Goal: Communication & Community: Answer question/provide support

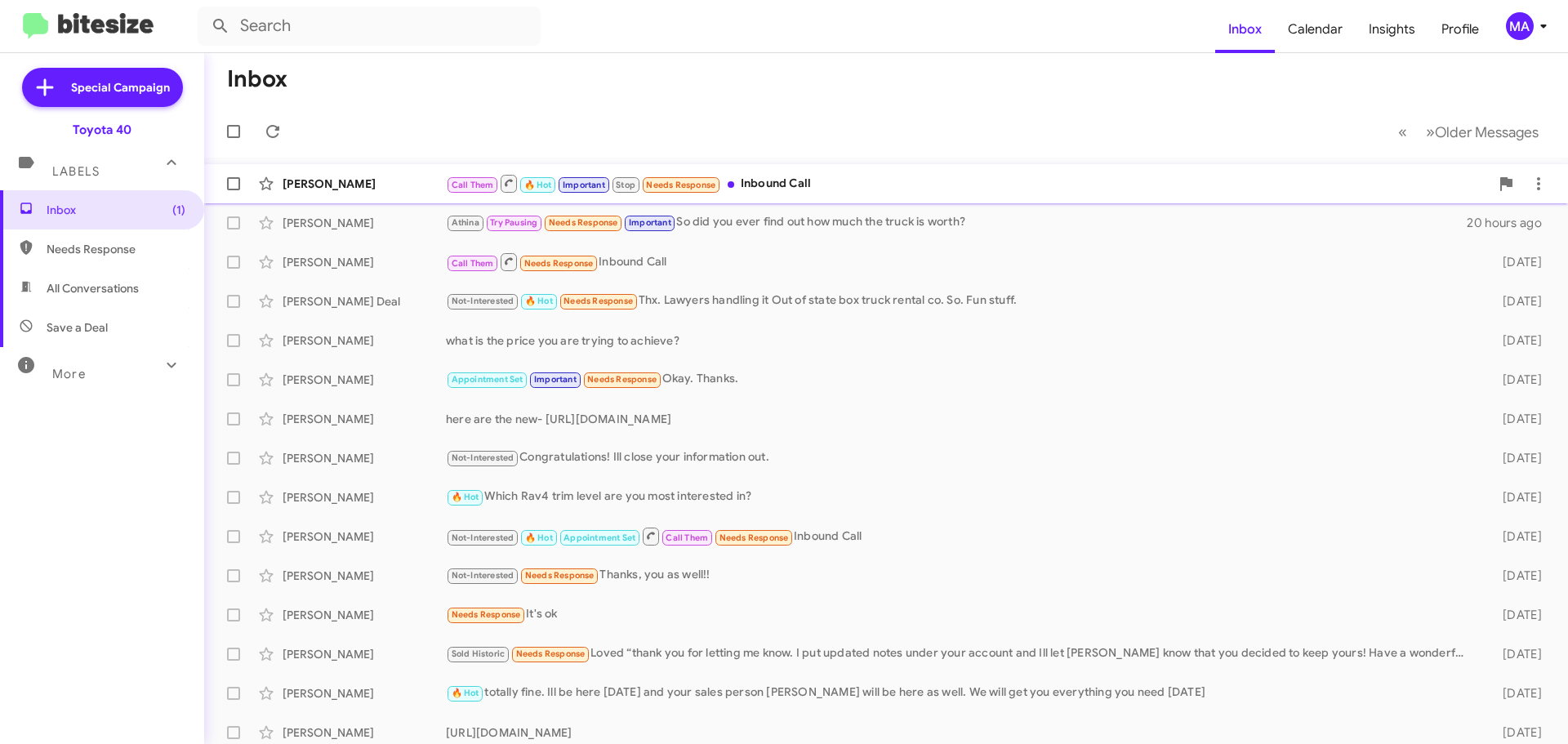
click at [844, 184] on div "Call Them 🔥 Hot Important Stop Needs Response Inbound Call" at bounding box center [968, 184] width 1043 height 20
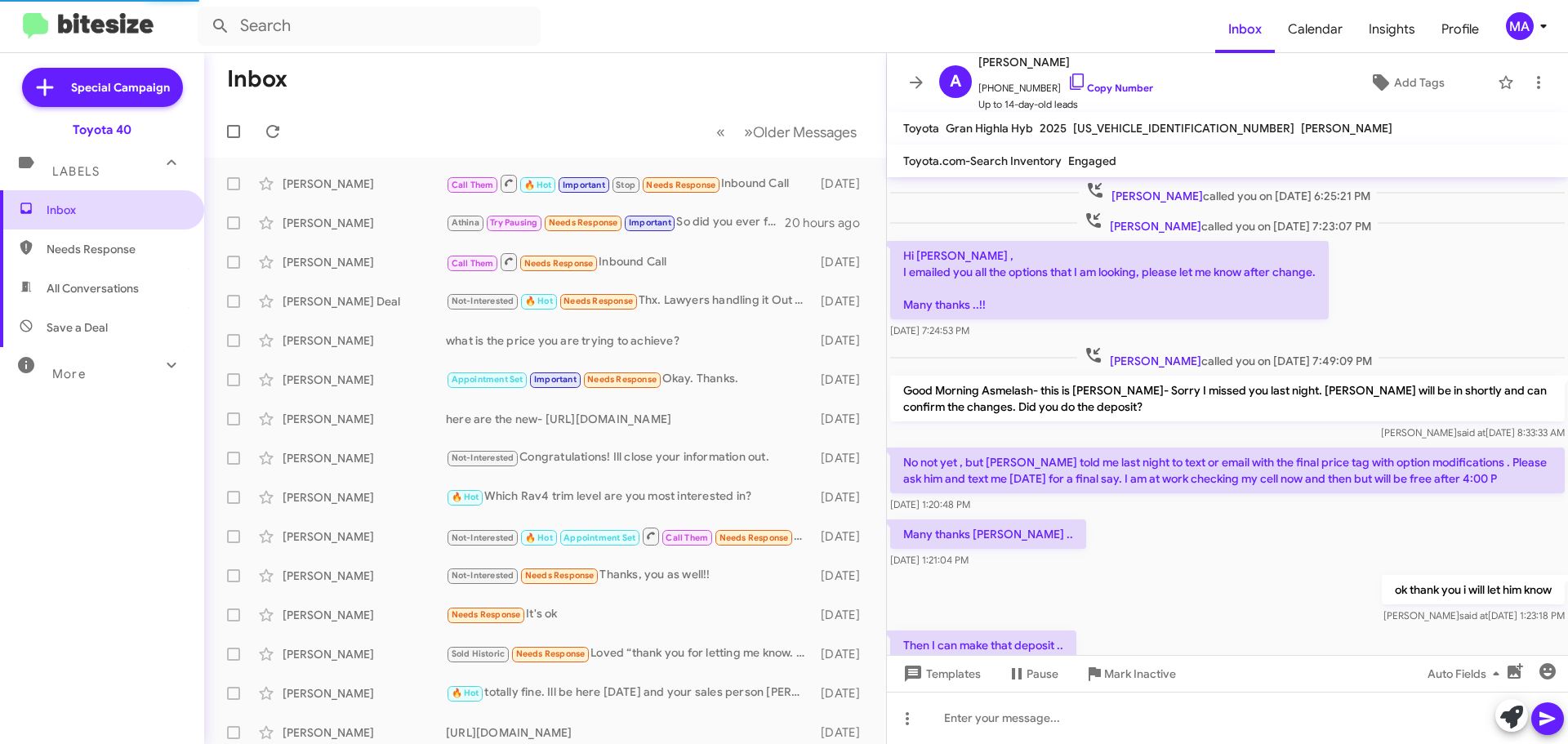
scroll to position [767, 0]
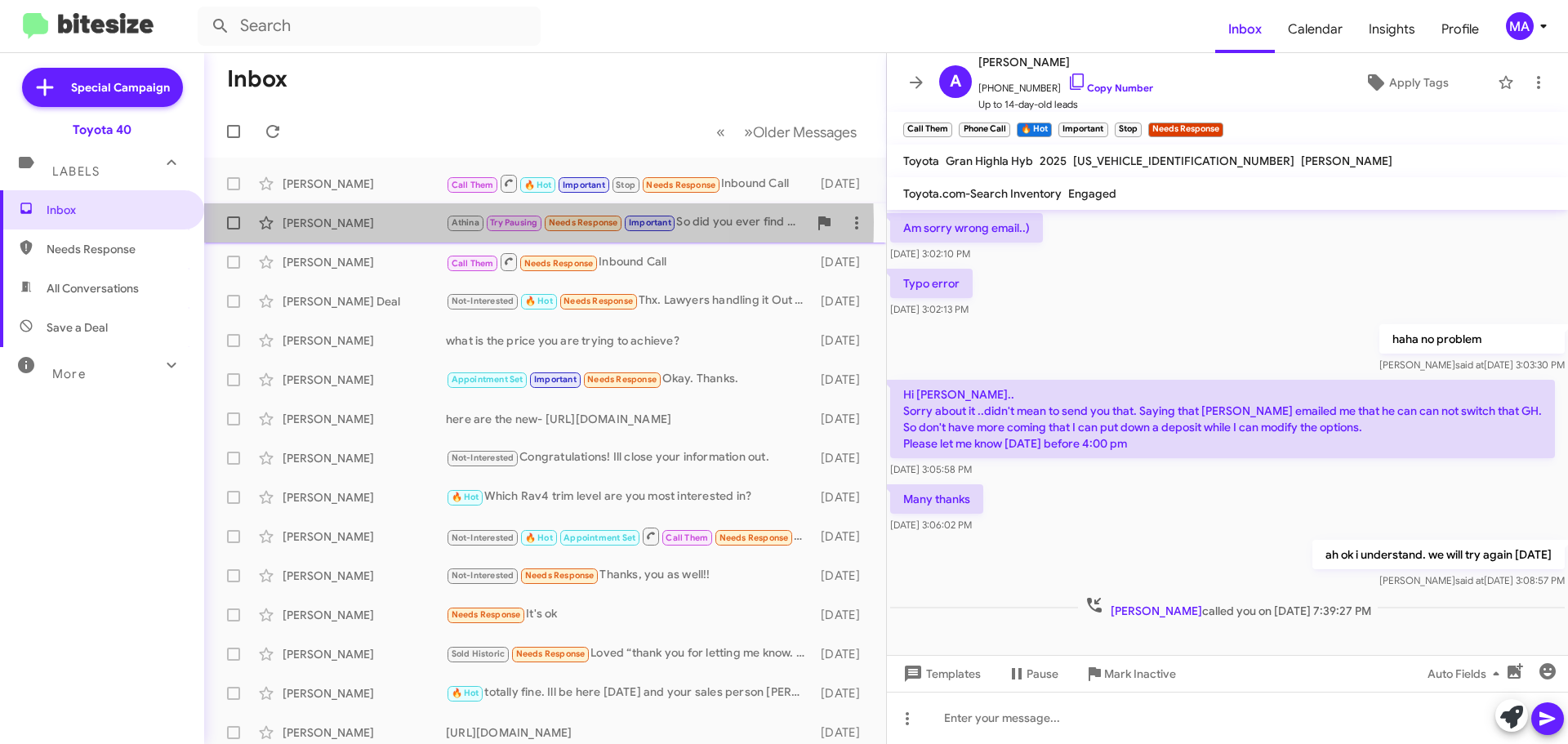
click at [282, 221] on div "[PERSON_NAME]" at bounding box center [364, 222] width 164 height 16
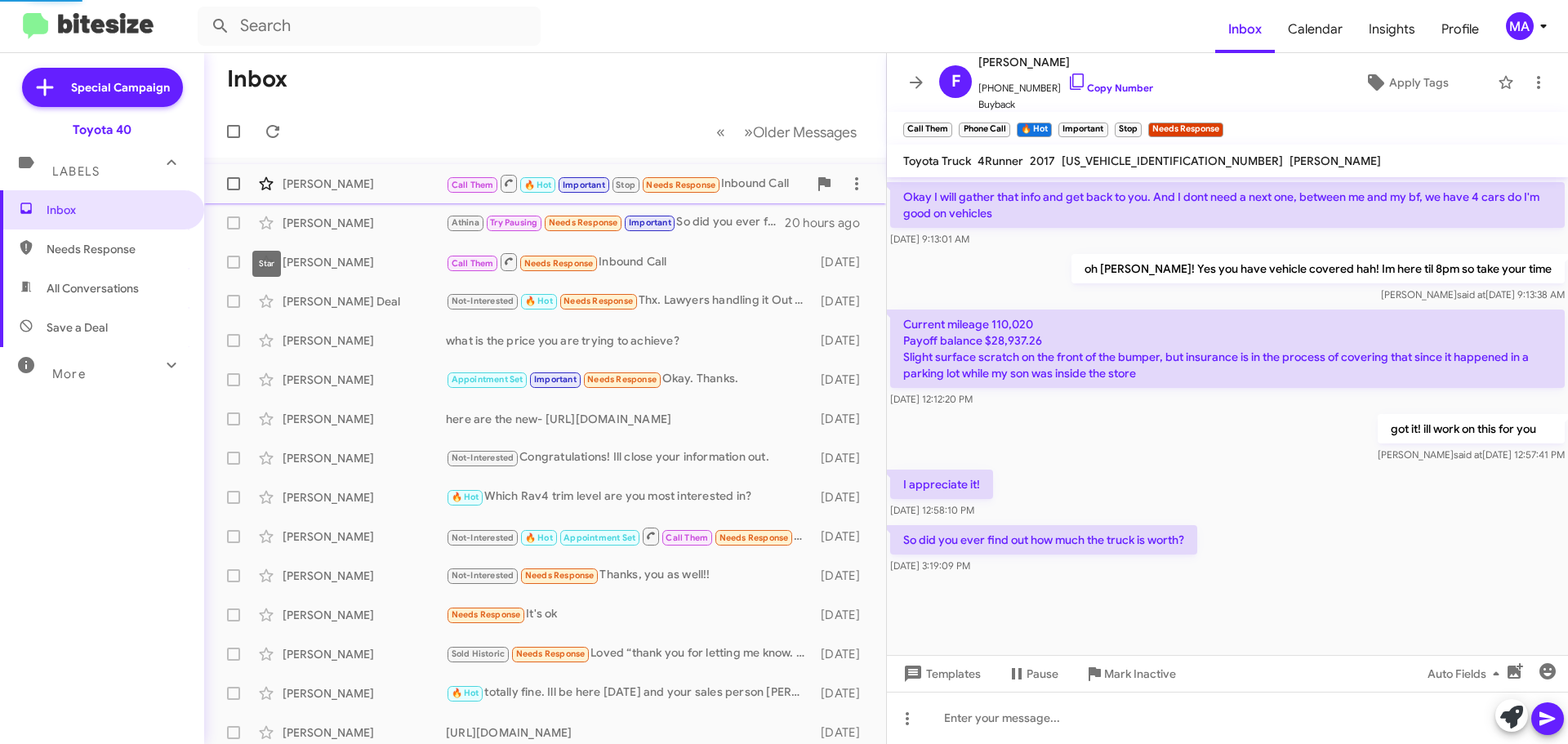
scroll to position [760, 0]
click at [1067, 83] on icon at bounding box center [1077, 82] width 20 height 20
click at [1069, 83] on icon at bounding box center [1076, 82] width 14 height 16
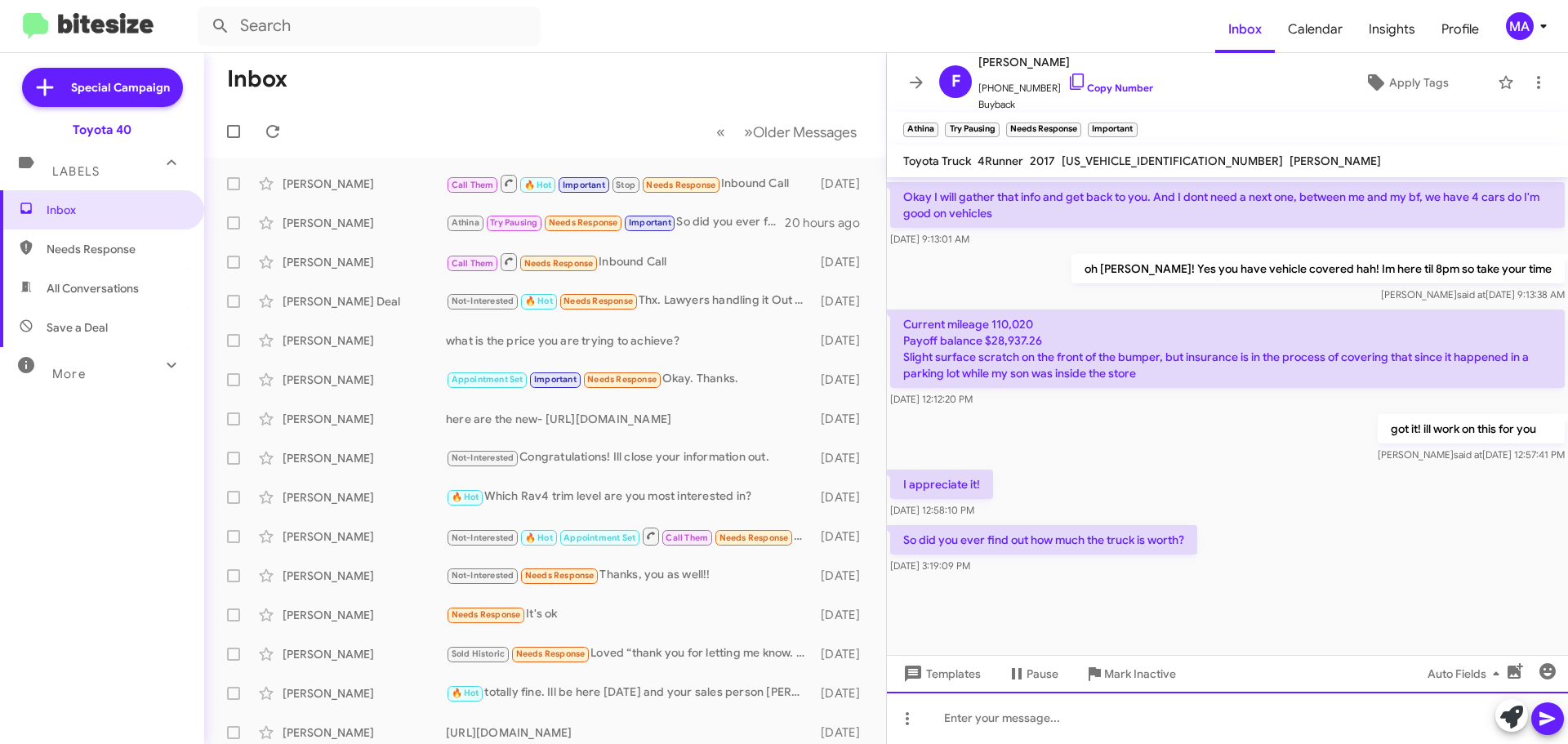
click at [1059, 718] on div at bounding box center [1227, 717] width 681 height 52
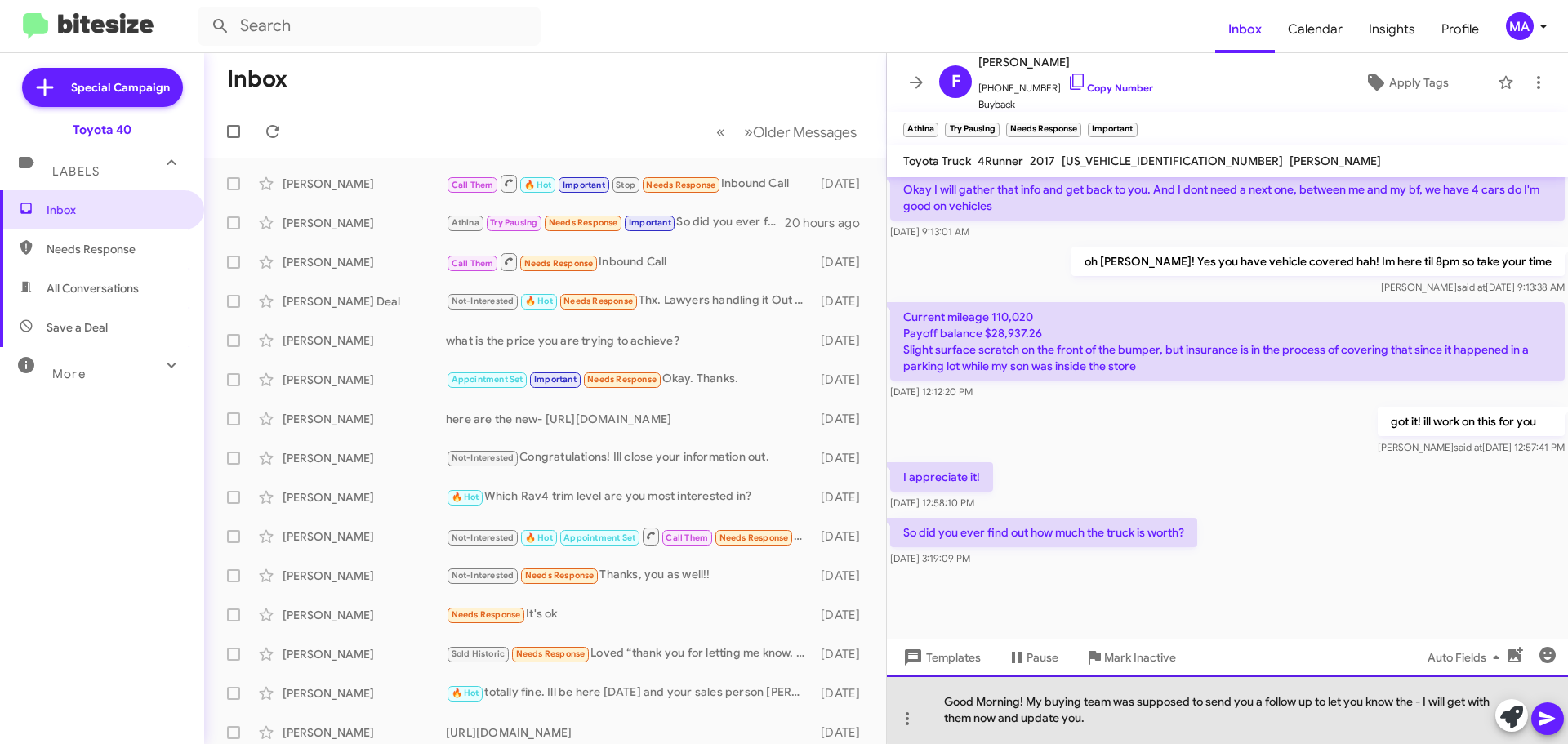
click at [1418, 702] on div "Good Morning! My buying team was supposed to send you a follow up to let you kn…" at bounding box center [1227, 709] width 681 height 69
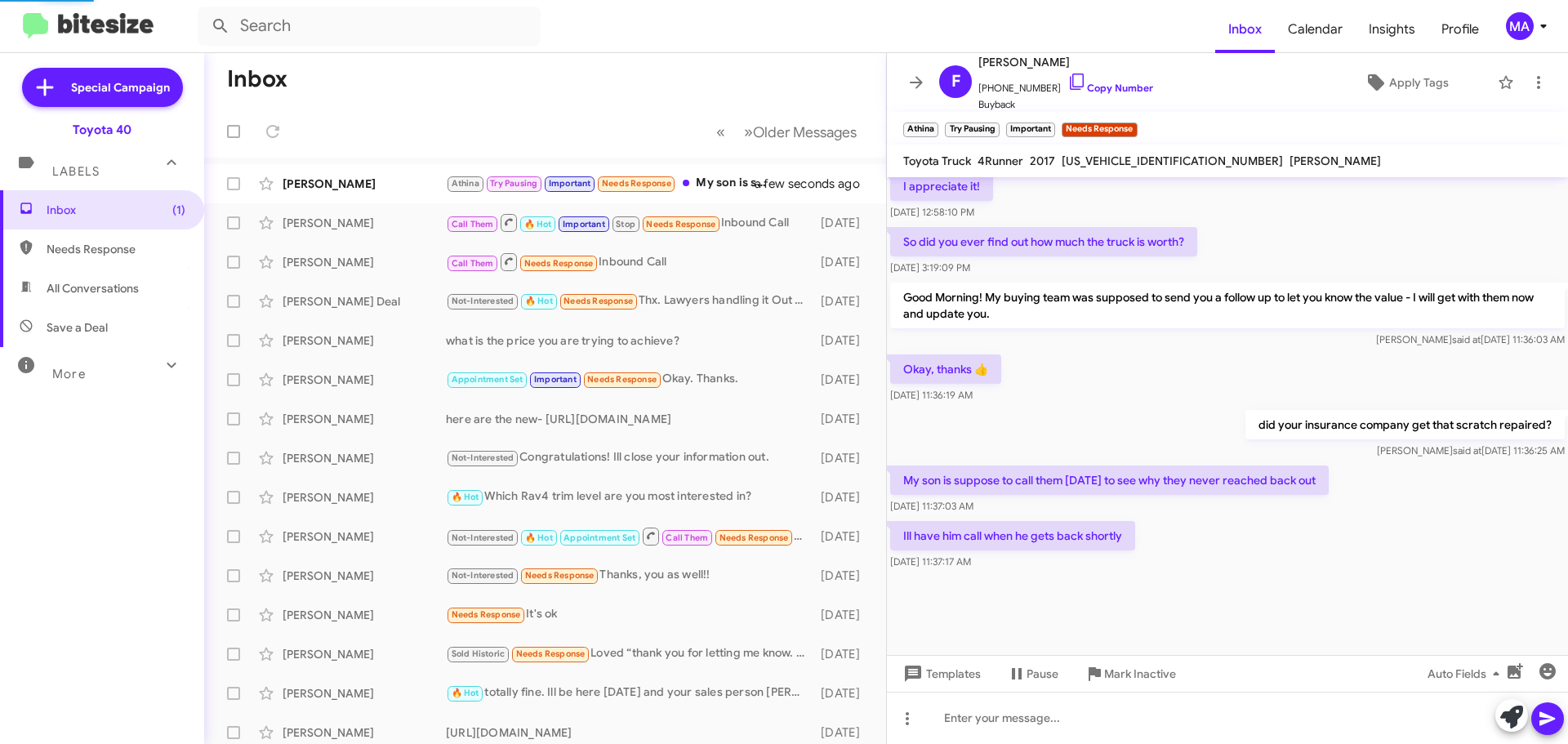
scroll to position [796, 0]
click at [766, 184] on div "Athina Try Pausing Important Needs Response Call Them Ill have him call when he…" at bounding box center [626, 183] width 362 height 19
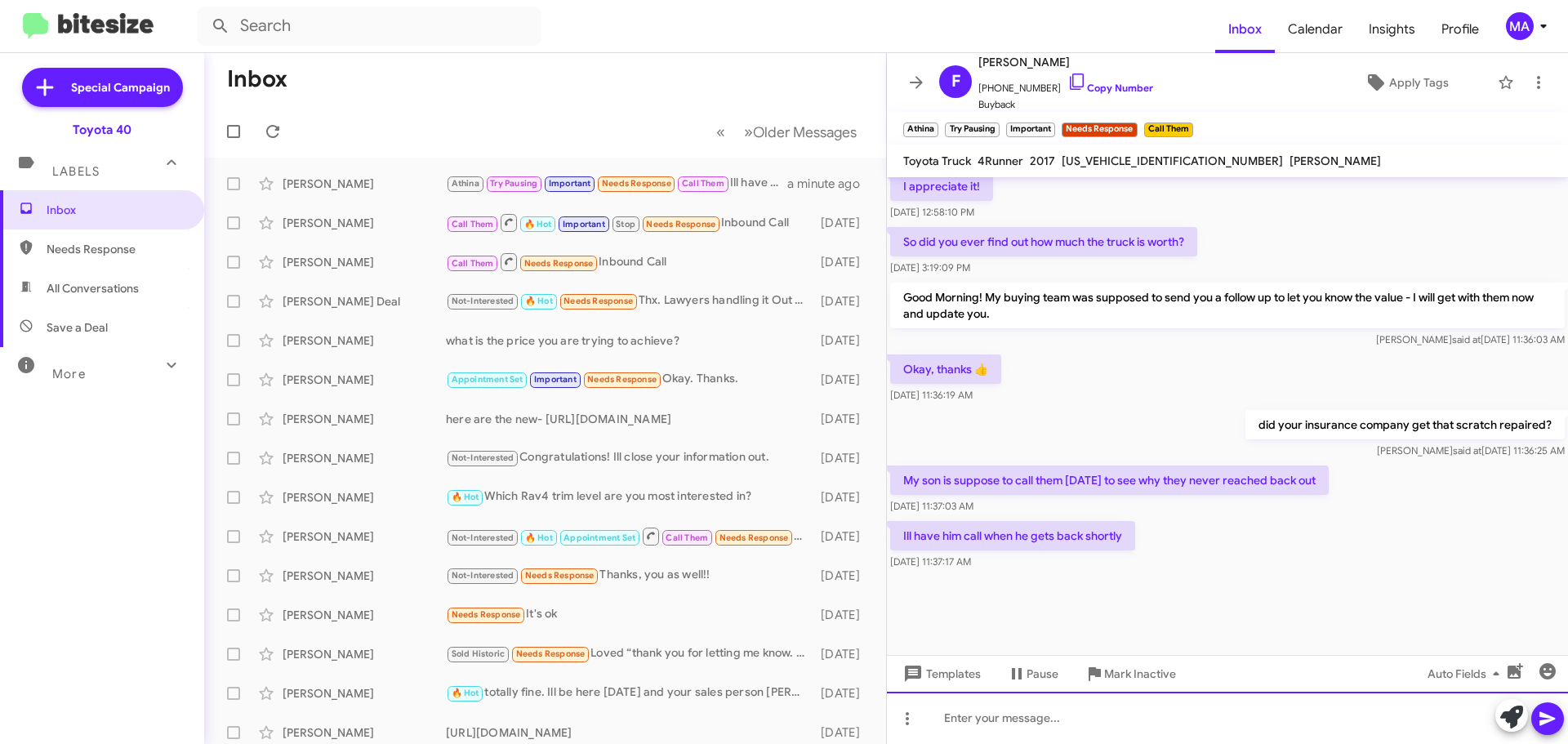
click at [1005, 718] on div at bounding box center [1227, 717] width 681 height 52
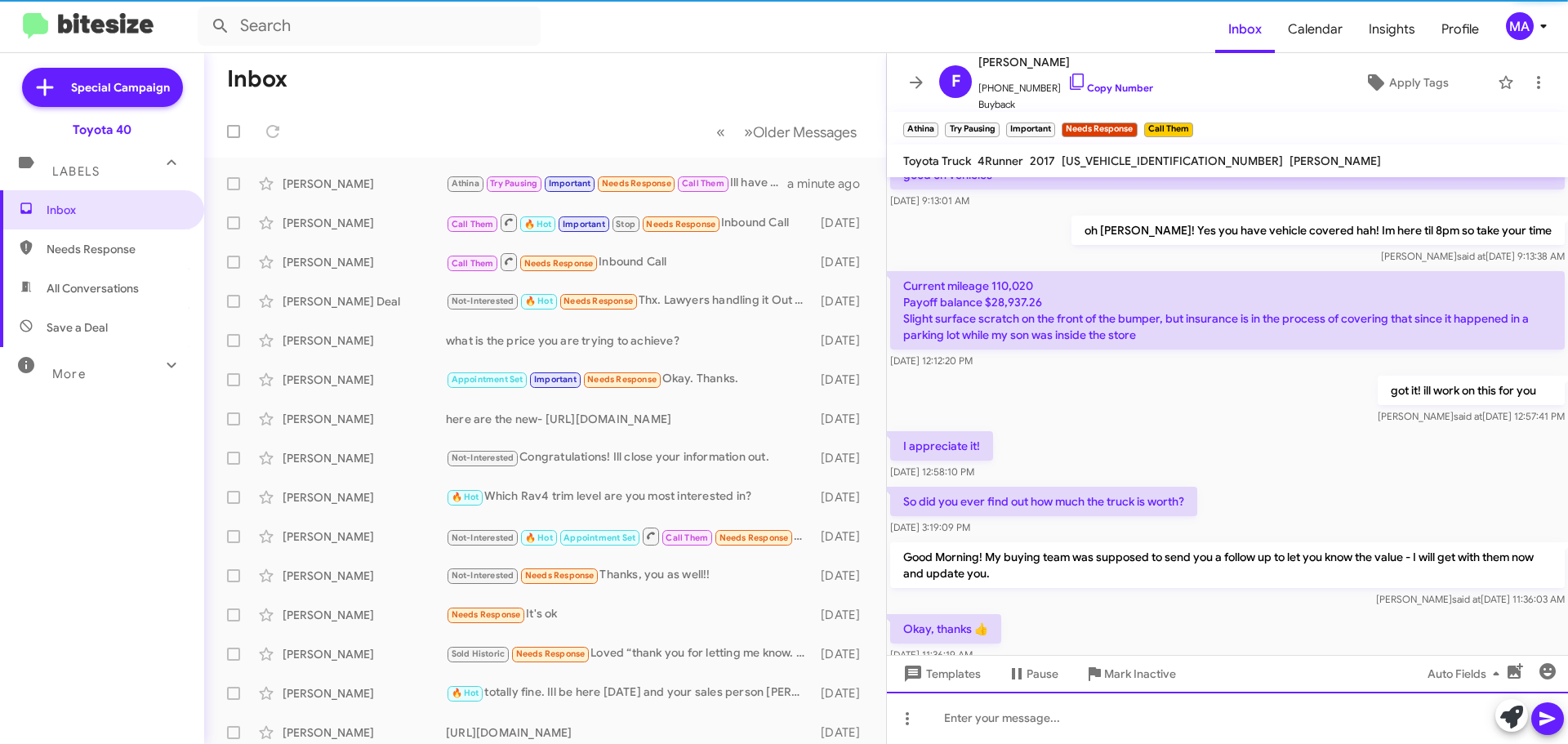
scroll to position [0, 0]
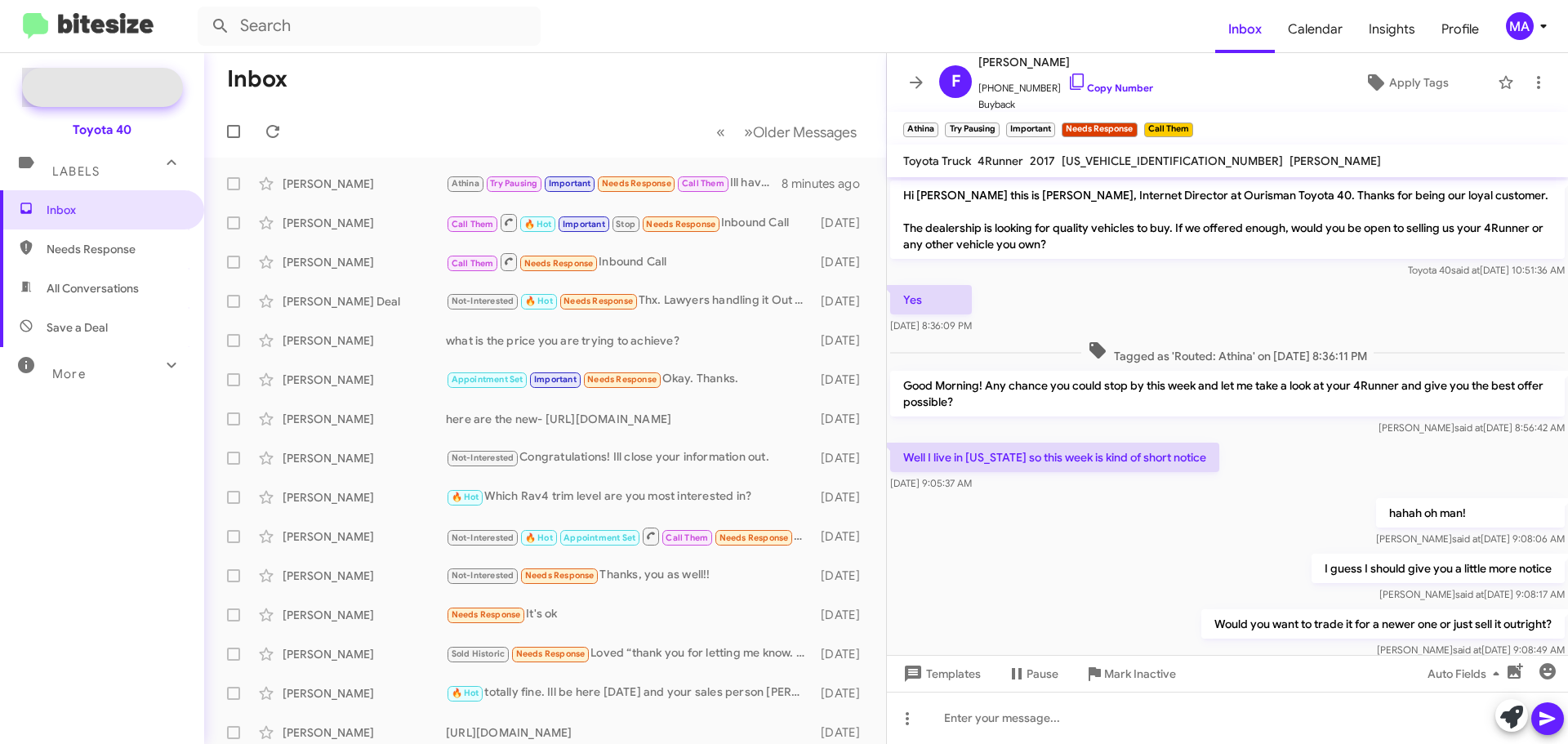
click at [100, 97] on span "Special Campaign" at bounding box center [102, 87] width 161 height 39
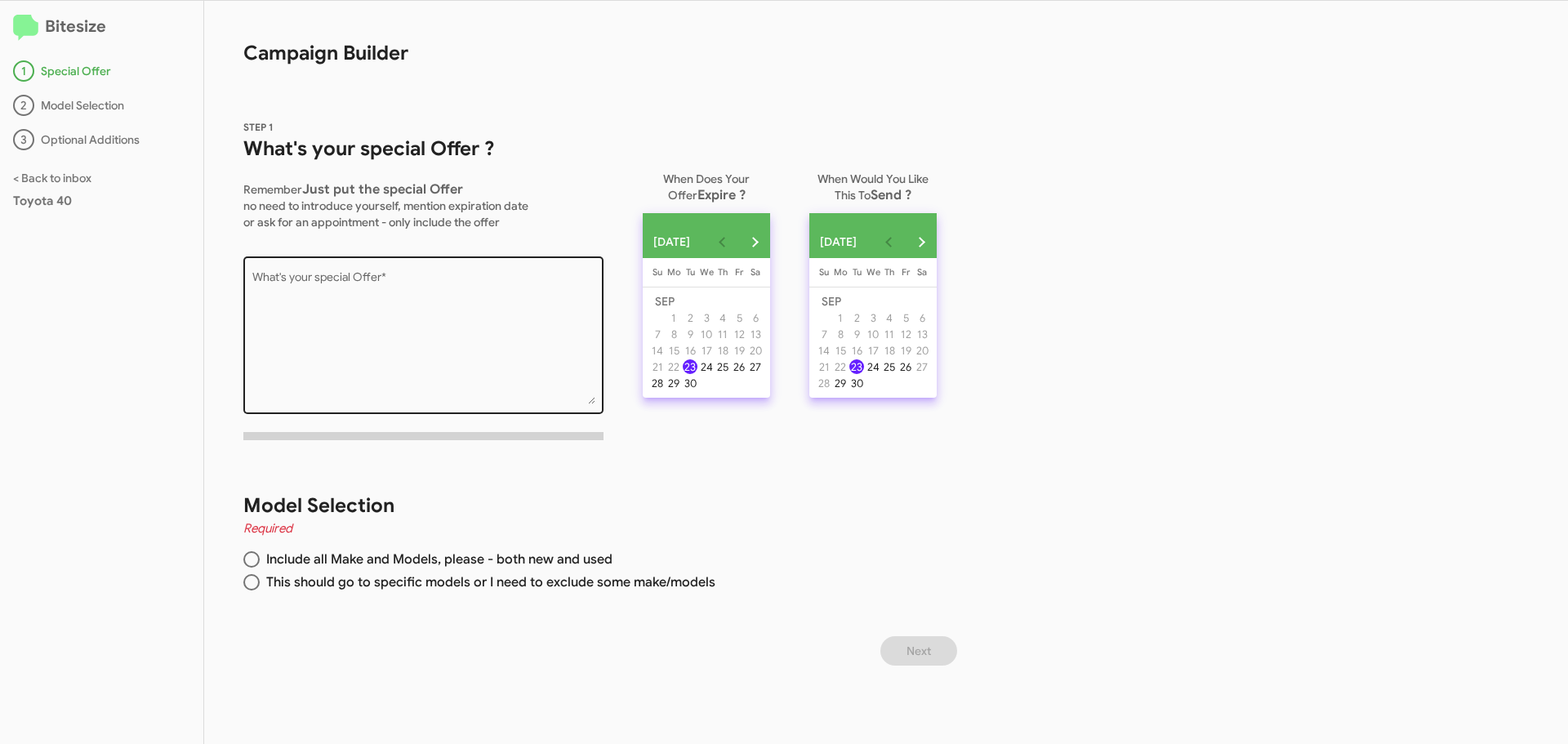
click at [389, 285] on textarea "What's your special Offer *" at bounding box center [424, 338] width 343 height 133
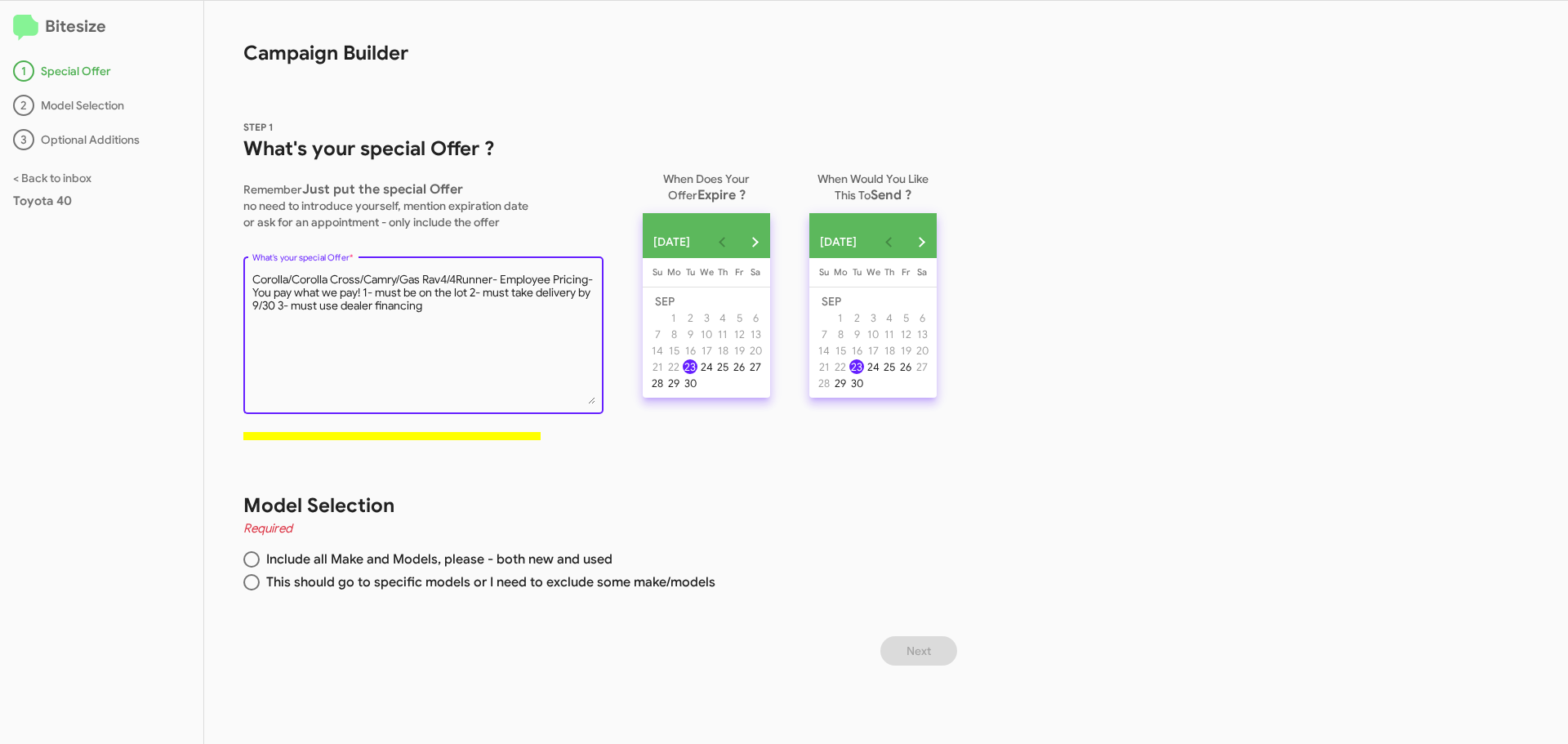
type textarea "Corolla/Corolla Cross/Camry/Gas Rav4/4Runner- Employee Pricing- You pay what we…"
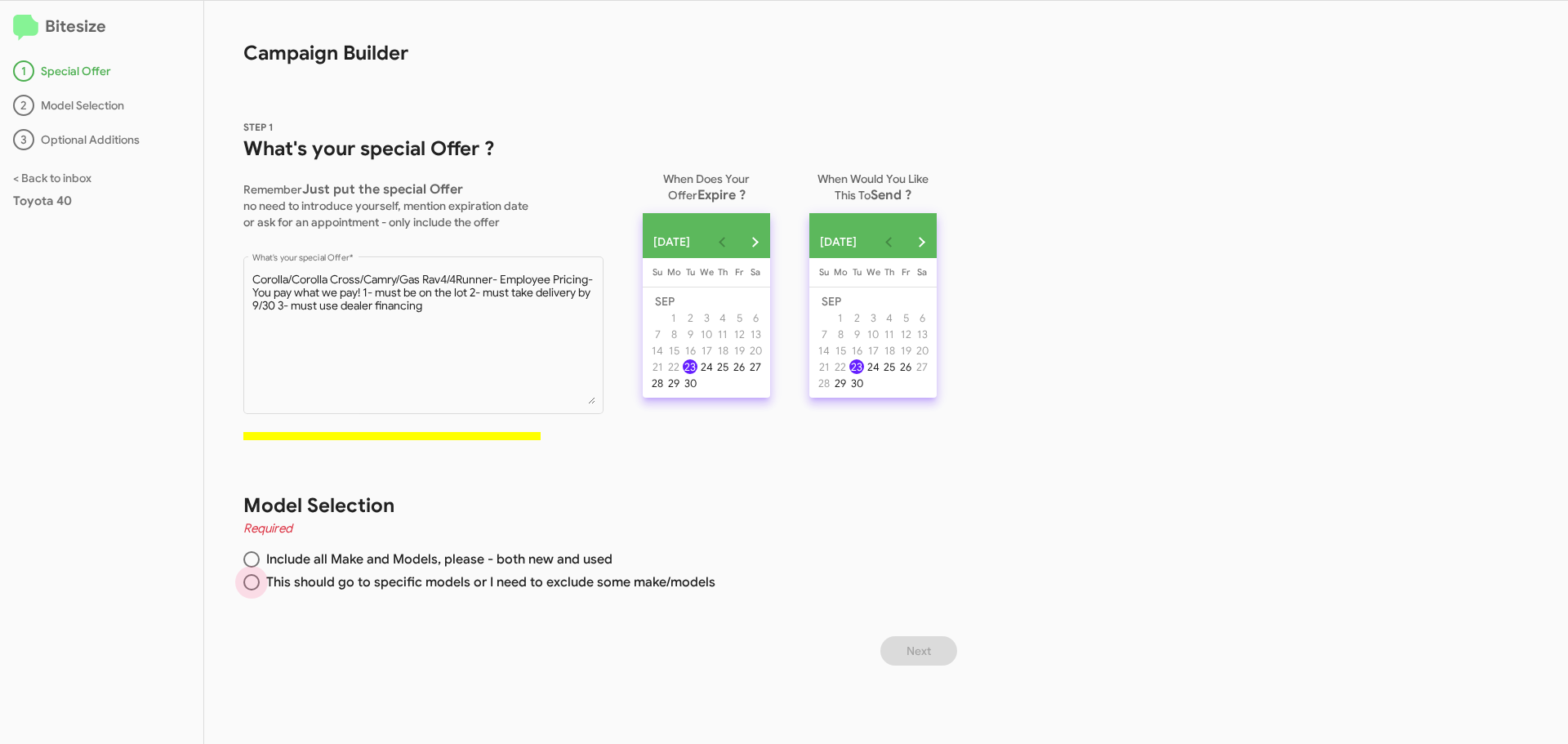
click at [252, 582] on span at bounding box center [251, 581] width 16 height 16
click at [252, 582] on input "This should go to specific models or I need to exclude some make/models" at bounding box center [251, 581] width 16 height 16
radio input "true"
click at [697, 390] on div "30" at bounding box center [689, 383] width 15 height 15
click at [931, 645] on span "Next" at bounding box center [919, 650] width 25 height 29
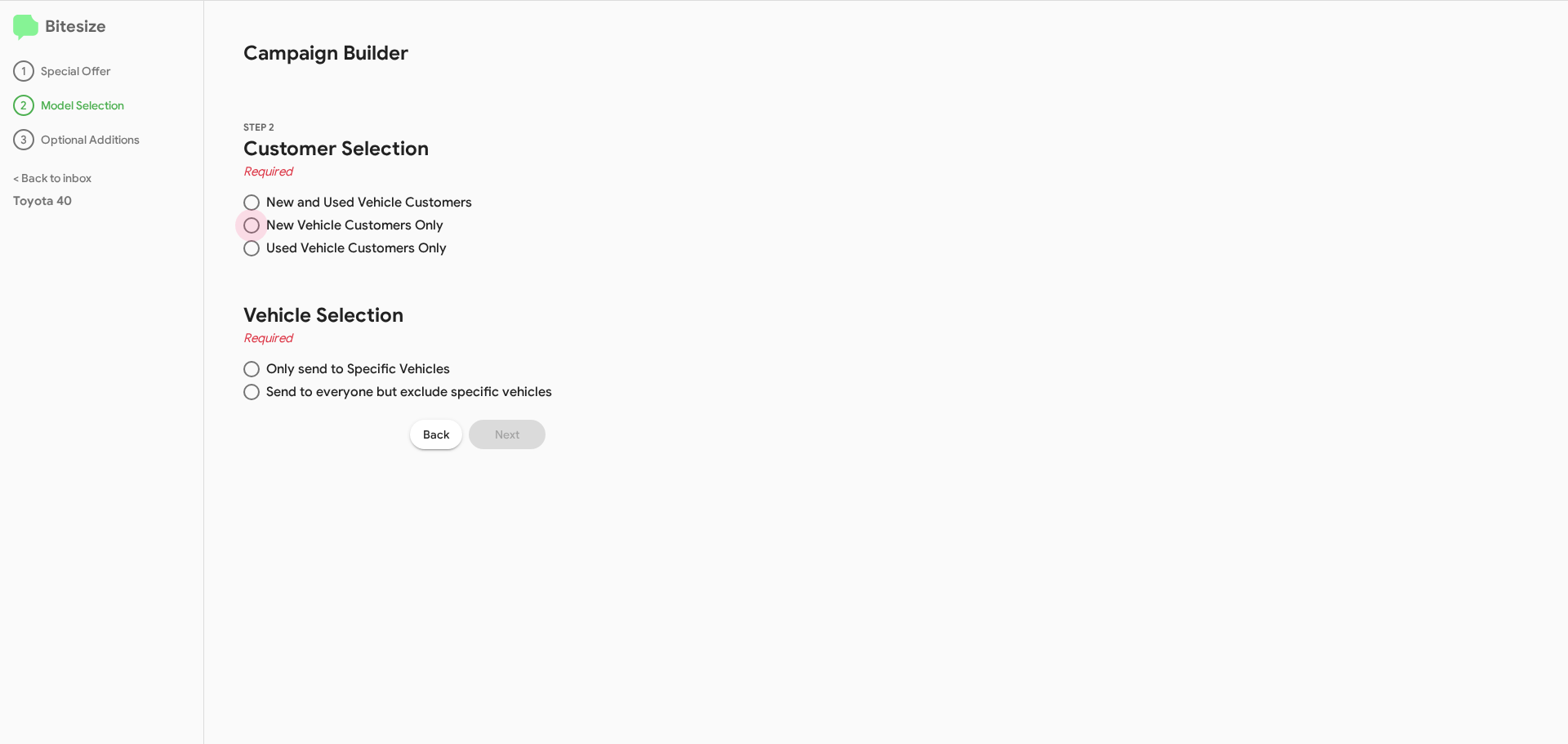
click at [251, 223] on span at bounding box center [251, 225] width 16 height 16
click at [251, 223] on input "New Vehicle Customers Only" at bounding box center [251, 225] width 16 height 16
radio input "true"
click at [253, 367] on span at bounding box center [251, 369] width 16 height 16
click at [253, 367] on input "Only send to Specific Vehicles" at bounding box center [251, 369] width 16 height 16
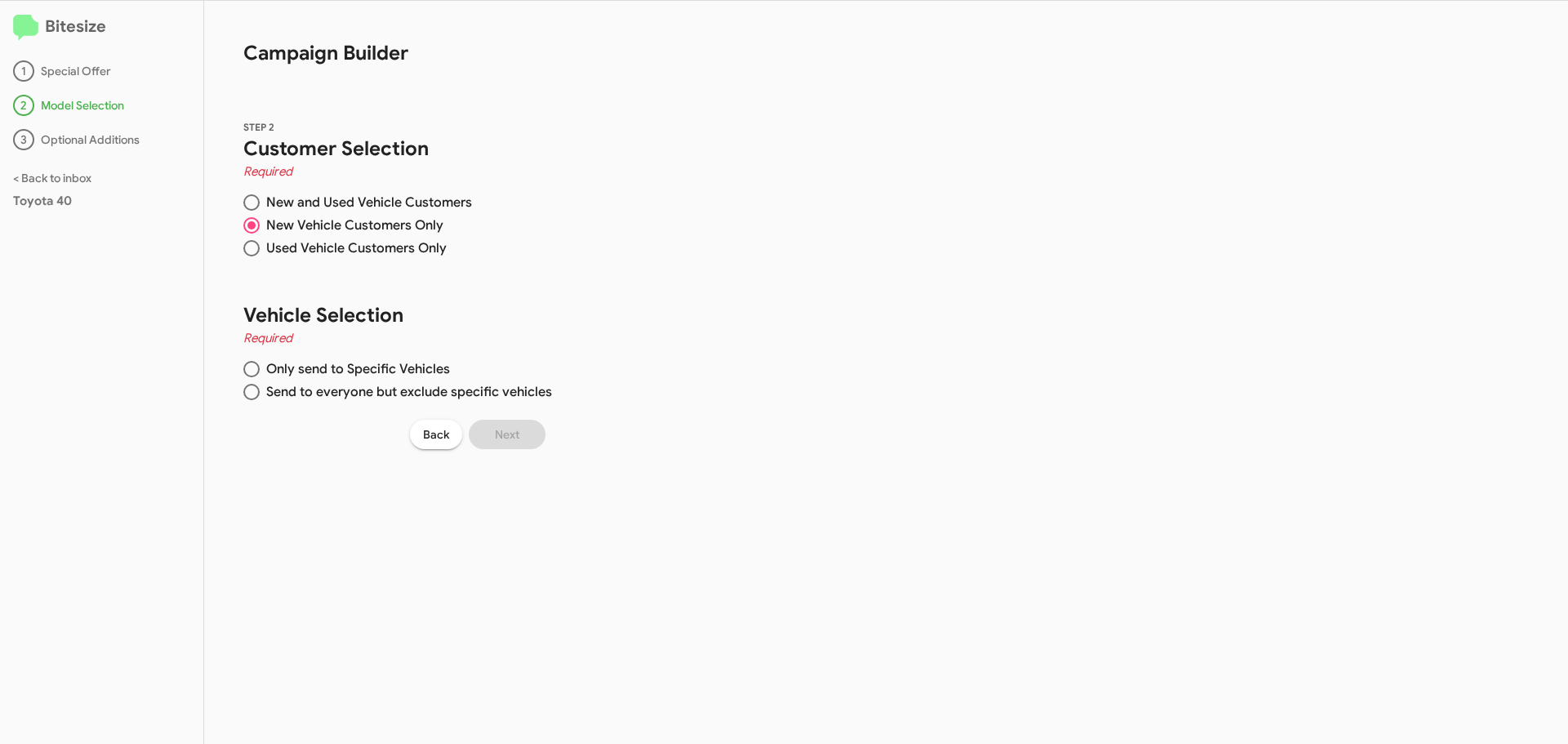
radio input "true"
click at [666, 187] on div "Search Make" at bounding box center [657, 190] width 147 height 32
type input "toy"
click at [598, 234] on span at bounding box center [603, 230] width 13 height 13
click at [603, 237] on input "Toyota" at bounding box center [603, 237] width 1 height 1
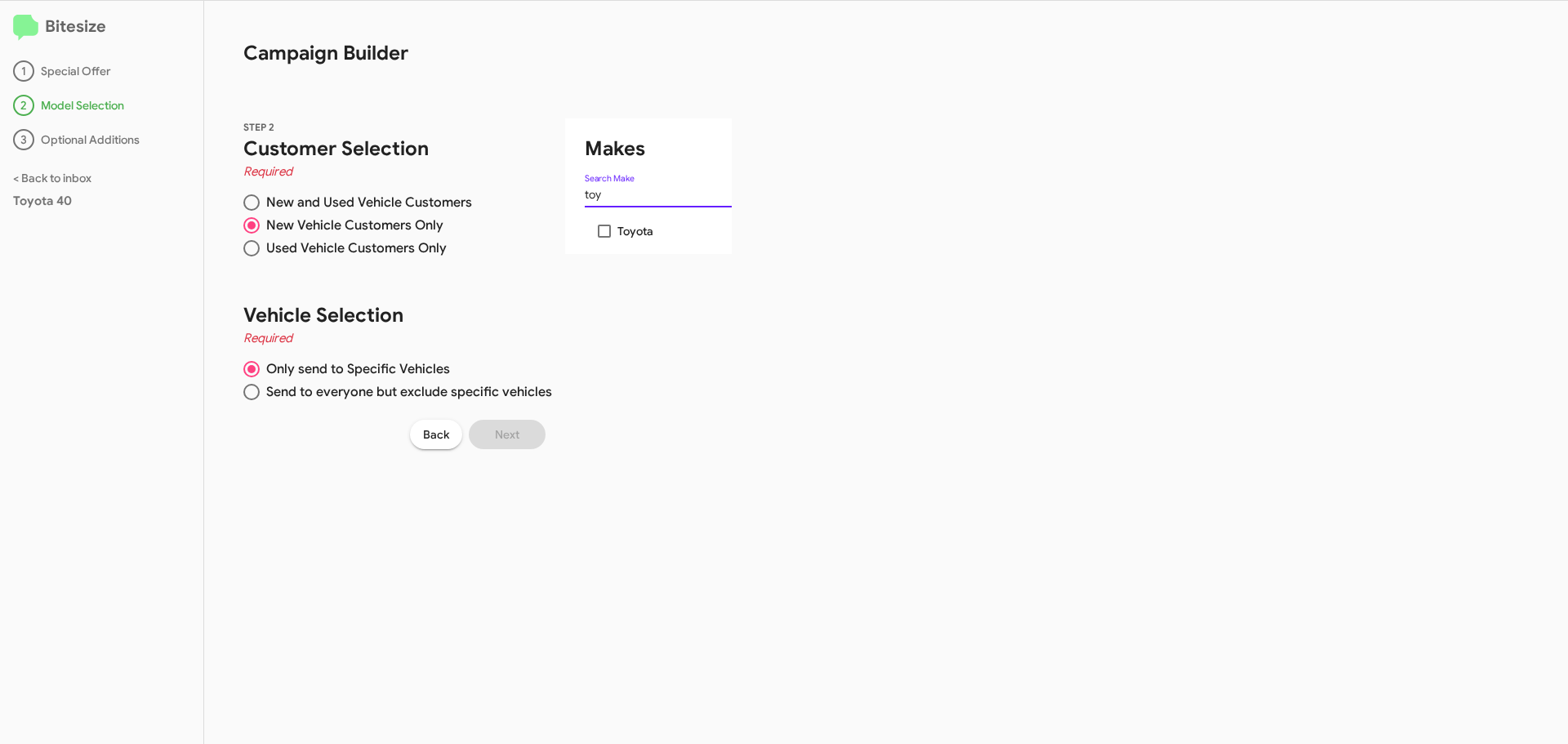
checkbox input "true"
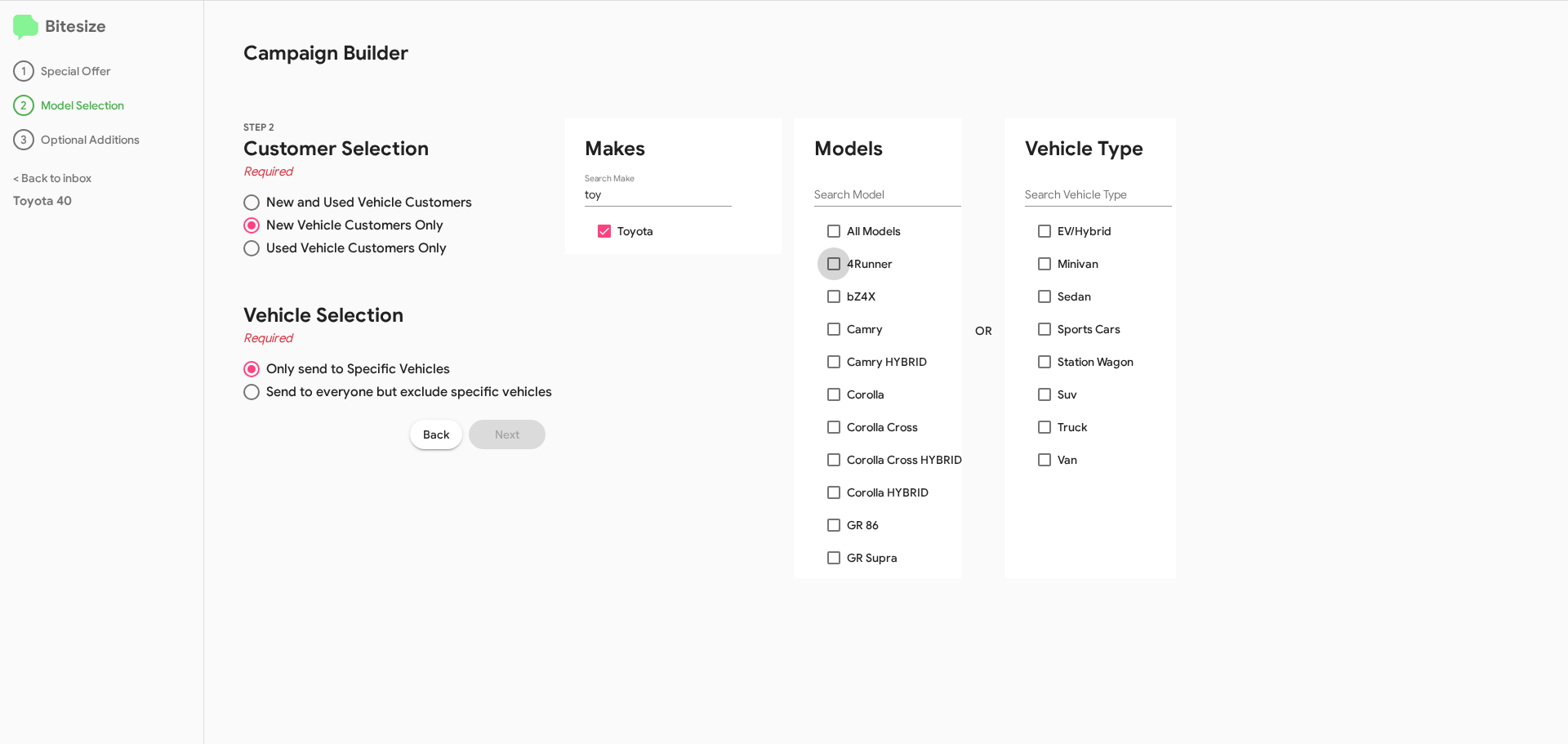
click at [830, 262] on span at bounding box center [833, 263] width 13 height 13
click at [833, 270] on input "4Runner" at bounding box center [833, 270] width 1 height 1
checkbox input "true"
click at [833, 328] on span at bounding box center [833, 328] width 13 height 13
click at [833, 335] on input "Camry" at bounding box center [833, 335] width 1 height 1
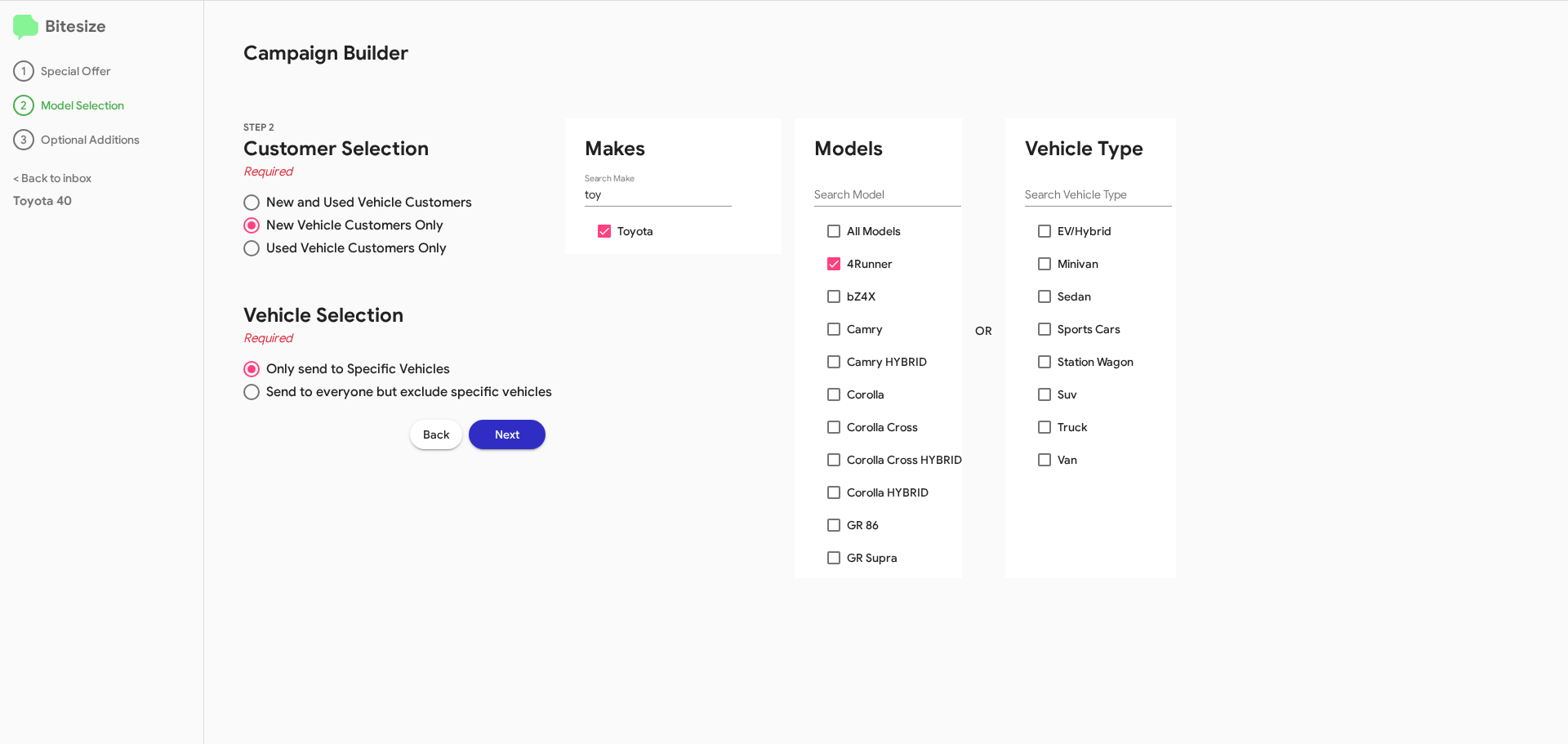
checkbox input "true"
click at [830, 362] on span at bounding box center [833, 361] width 13 height 13
click at [833, 368] on input "Camry HYBRID" at bounding box center [833, 368] width 1 height 1
checkbox input "true"
click at [832, 397] on span at bounding box center [833, 394] width 13 height 13
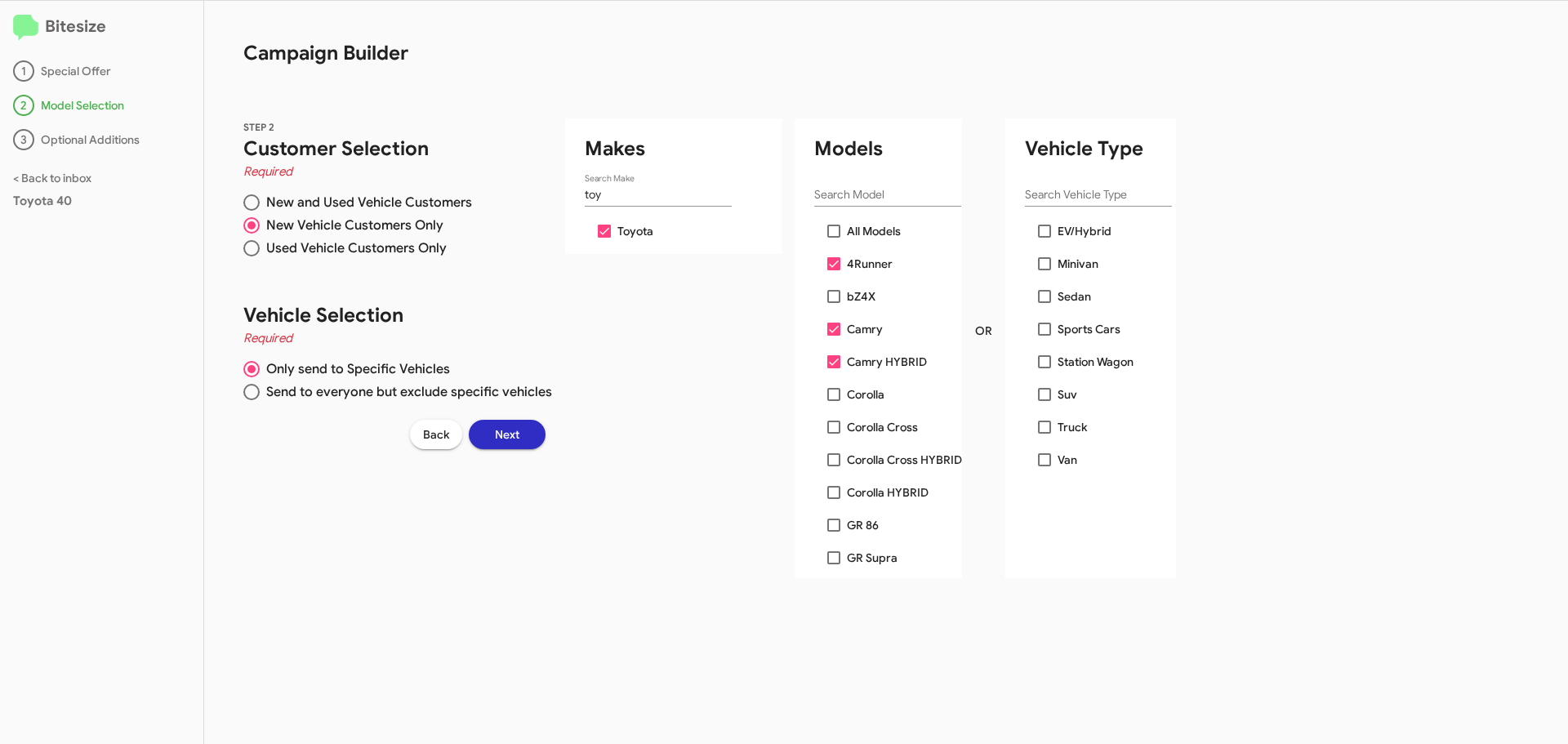
click at [833, 401] on input "Corolla" at bounding box center [833, 401] width 1 height 1
checkbox input "true"
click at [835, 430] on span at bounding box center [833, 427] width 13 height 13
click at [834, 434] on input "Corolla Cross" at bounding box center [833, 434] width 1 height 1
checkbox input "true"
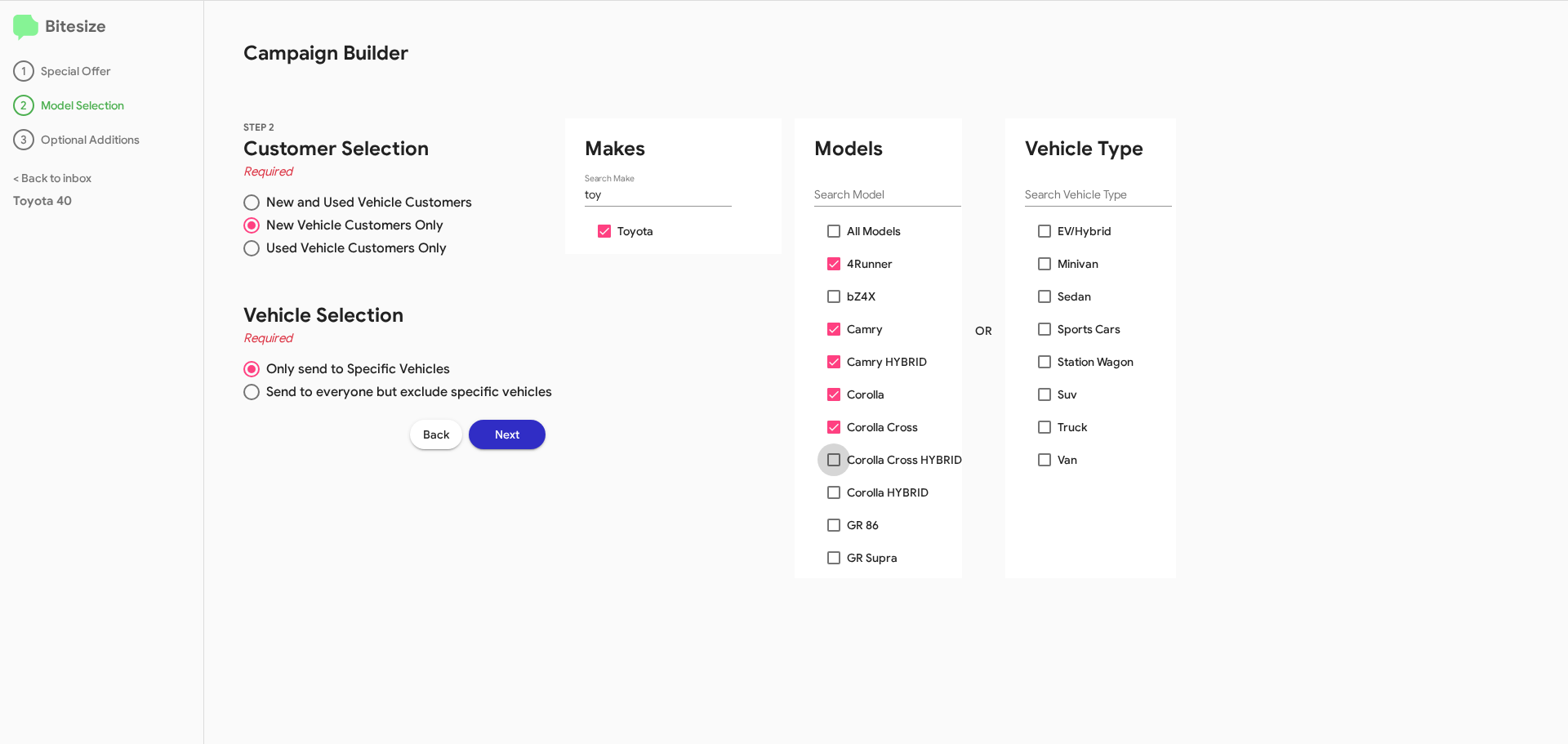
click at [834, 457] on span at bounding box center [833, 459] width 13 height 13
click at [834, 466] on input "Corolla Cross HYBRID" at bounding box center [833, 466] width 1 height 1
checkbox input "true"
click at [831, 493] on span at bounding box center [833, 492] width 13 height 13
click at [833, 499] on input "Corolla HYBRID" at bounding box center [833, 499] width 1 height 1
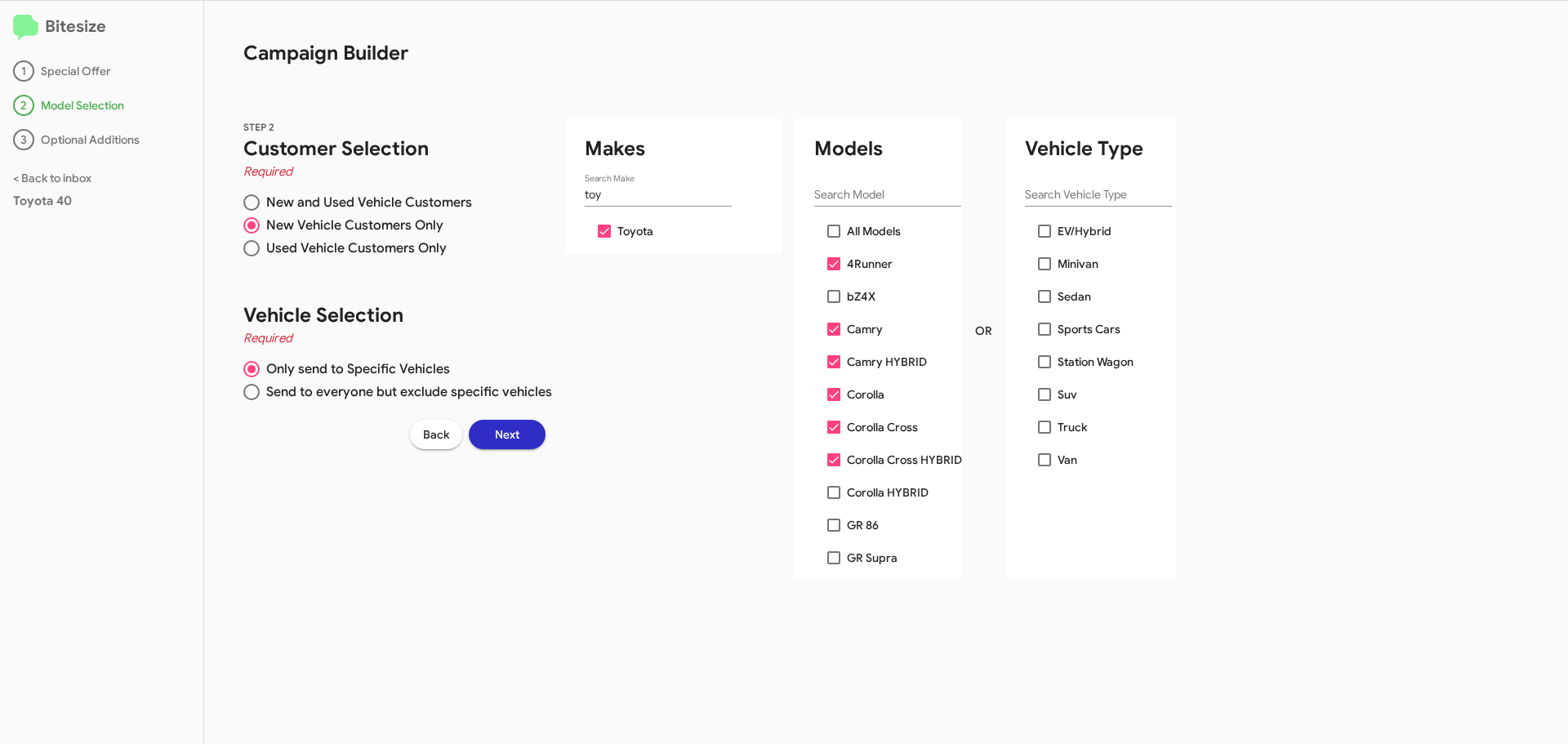
checkbox input "true"
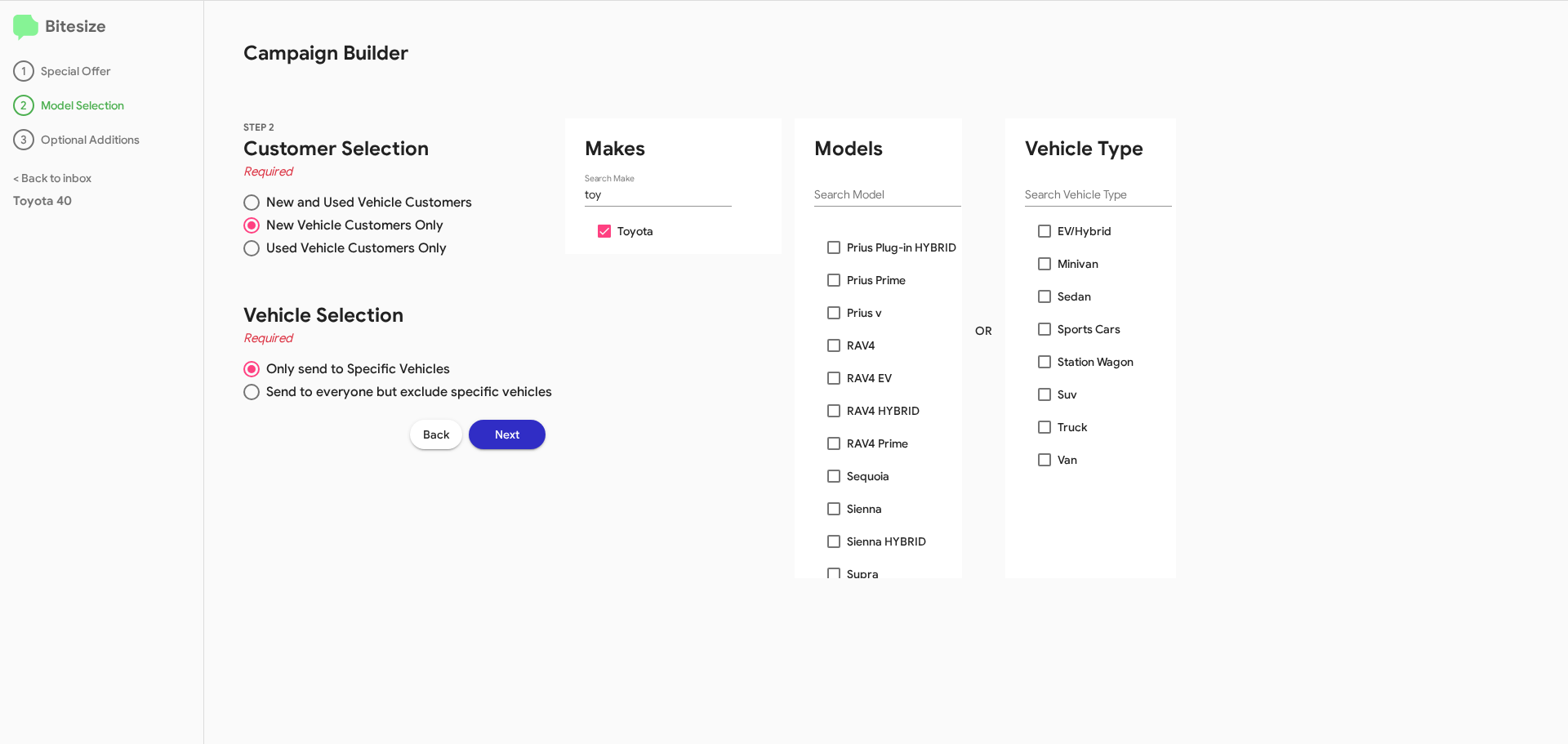
click at [833, 346] on span at bounding box center [833, 345] width 13 height 13
click at [833, 352] on input "RAV4" at bounding box center [833, 352] width 1 height 1
checkbox input "true"
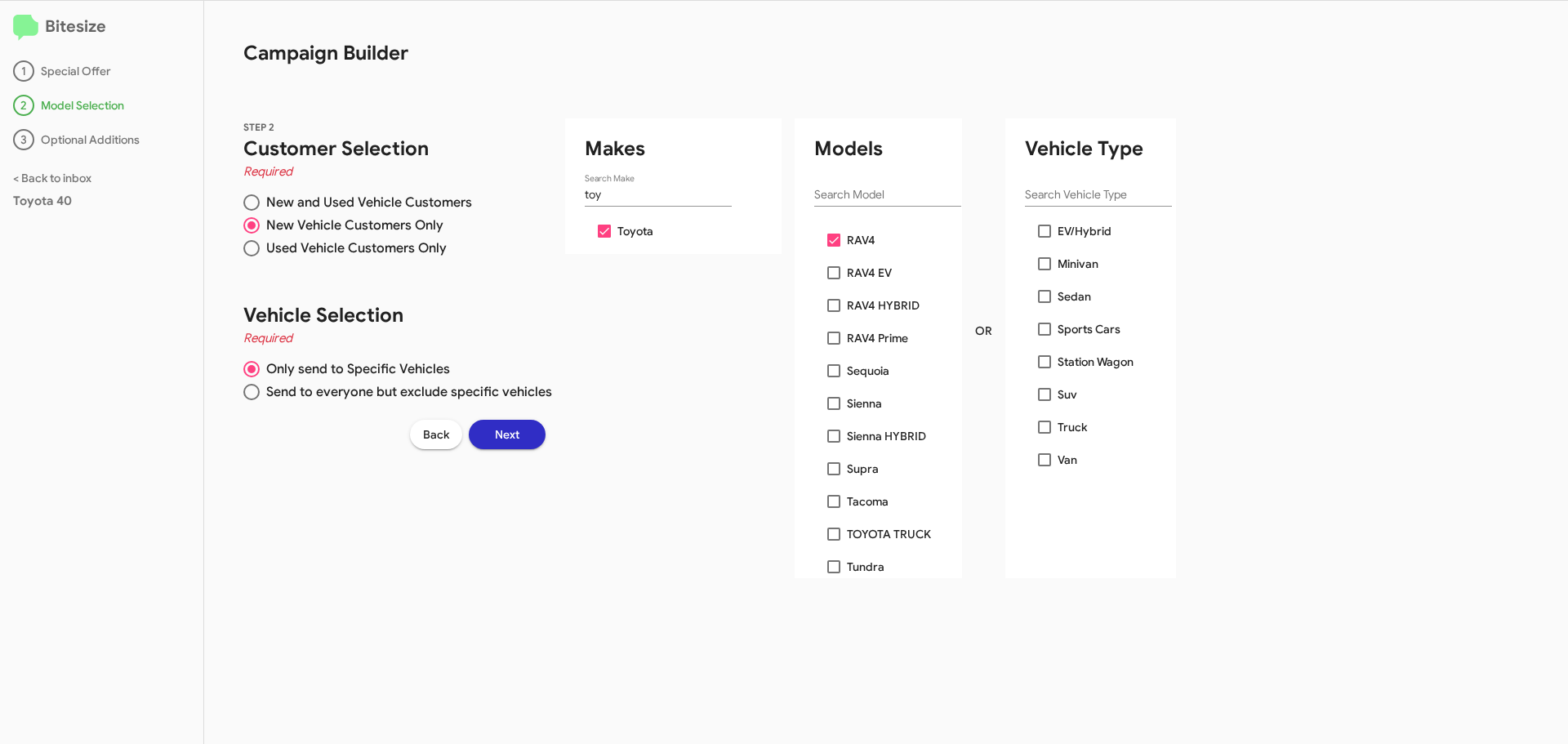
scroll to position [688, 0]
click at [832, 490] on span at bounding box center [833, 490] width 13 height 13
click at [833, 497] on input "Tacoma" at bounding box center [833, 497] width 1 height 1
checkbox input "true"
click at [830, 556] on span at bounding box center [833, 555] width 13 height 13
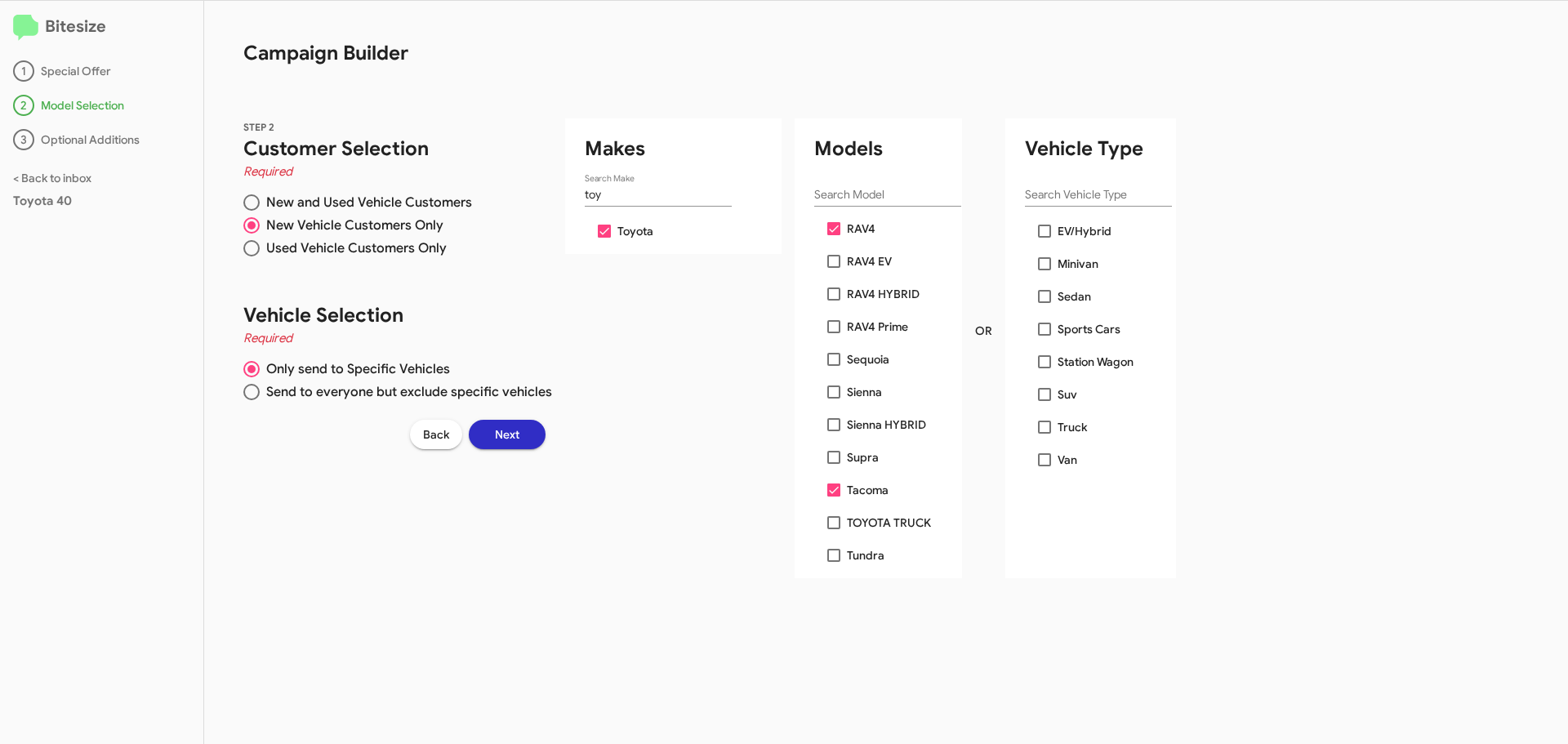
click at [833, 561] on input "Tundra" at bounding box center [833, 561] width 1 height 1
checkbox input "true"
click at [521, 429] on button "Next" at bounding box center [507, 434] width 77 height 29
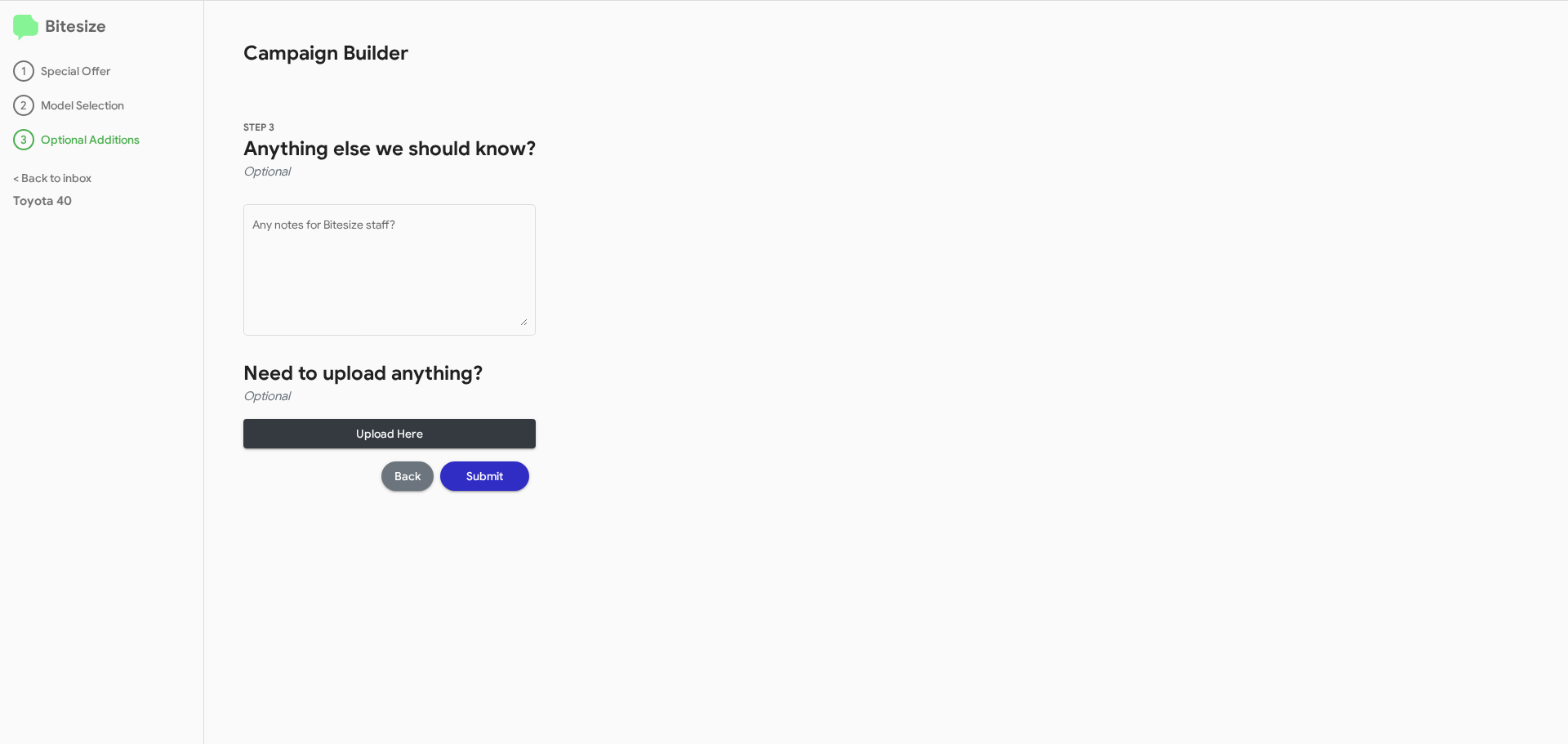
click at [403, 479] on span "Back" at bounding box center [407, 475] width 26 height 29
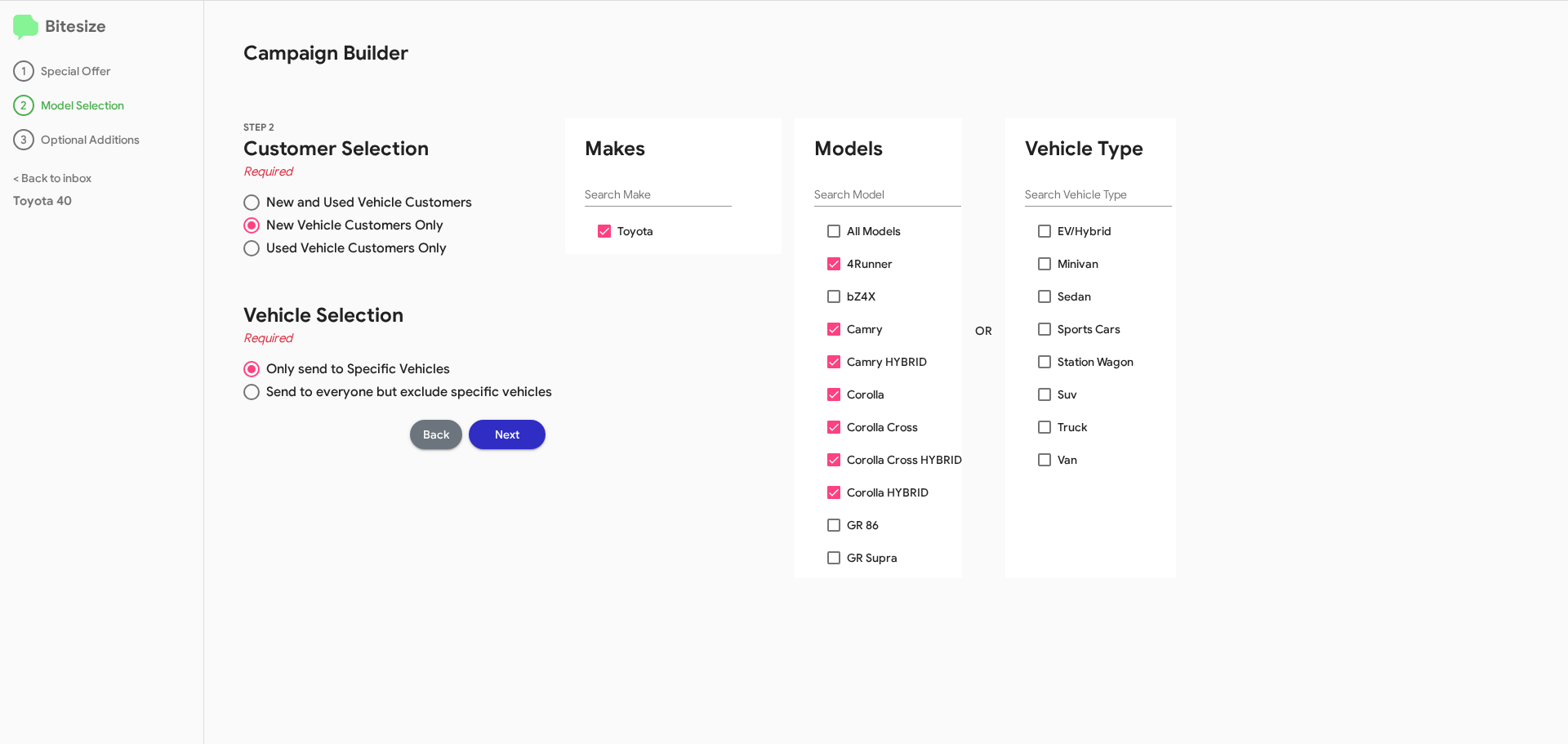
click at [430, 442] on span "Back" at bounding box center [436, 434] width 26 height 29
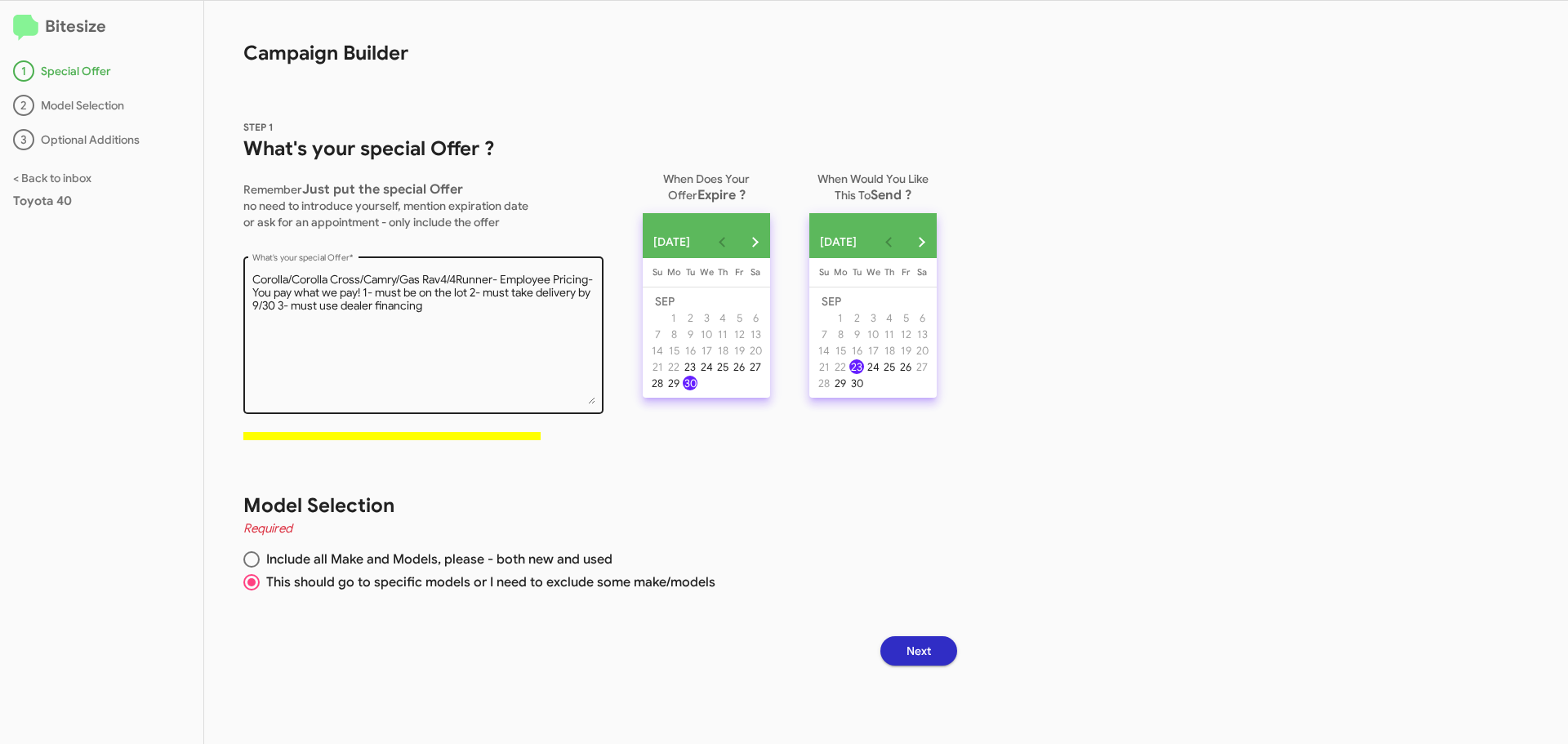
click at [495, 276] on textarea "What's your special Offer *" at bounding box center [424, 338] width 343 height 133
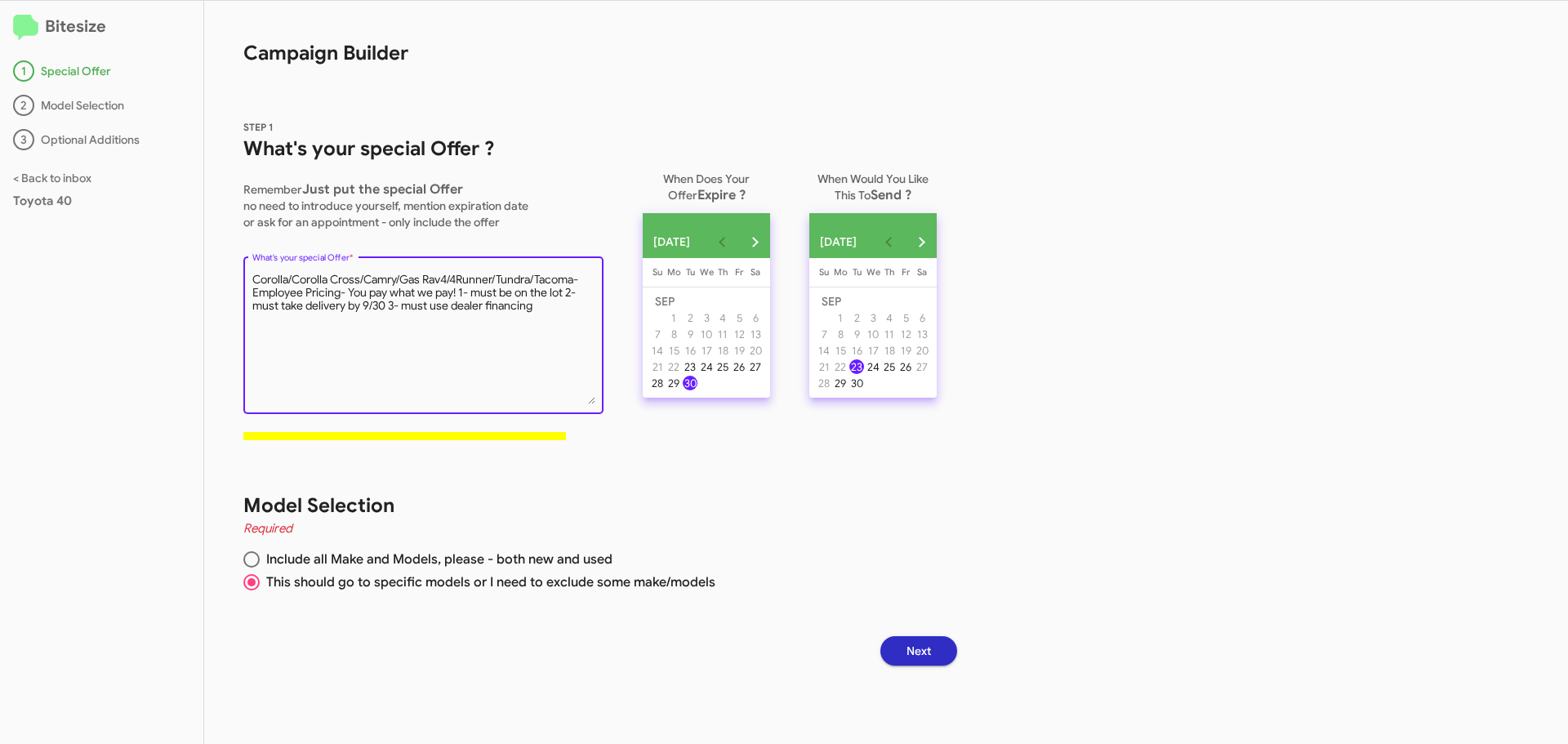
type textarea "Corolla/Corolla Cross/Camry/Gas Rav4/4Runner/Tundra/Tacoma- Employee Pricing- Y…"
click at [1079, 393] on div "Bitesize 1 Special Offer 2 Model Selection 3 Optional Additions < Back to inbox…" at bounding box center [784, 372] width 1568 height 743
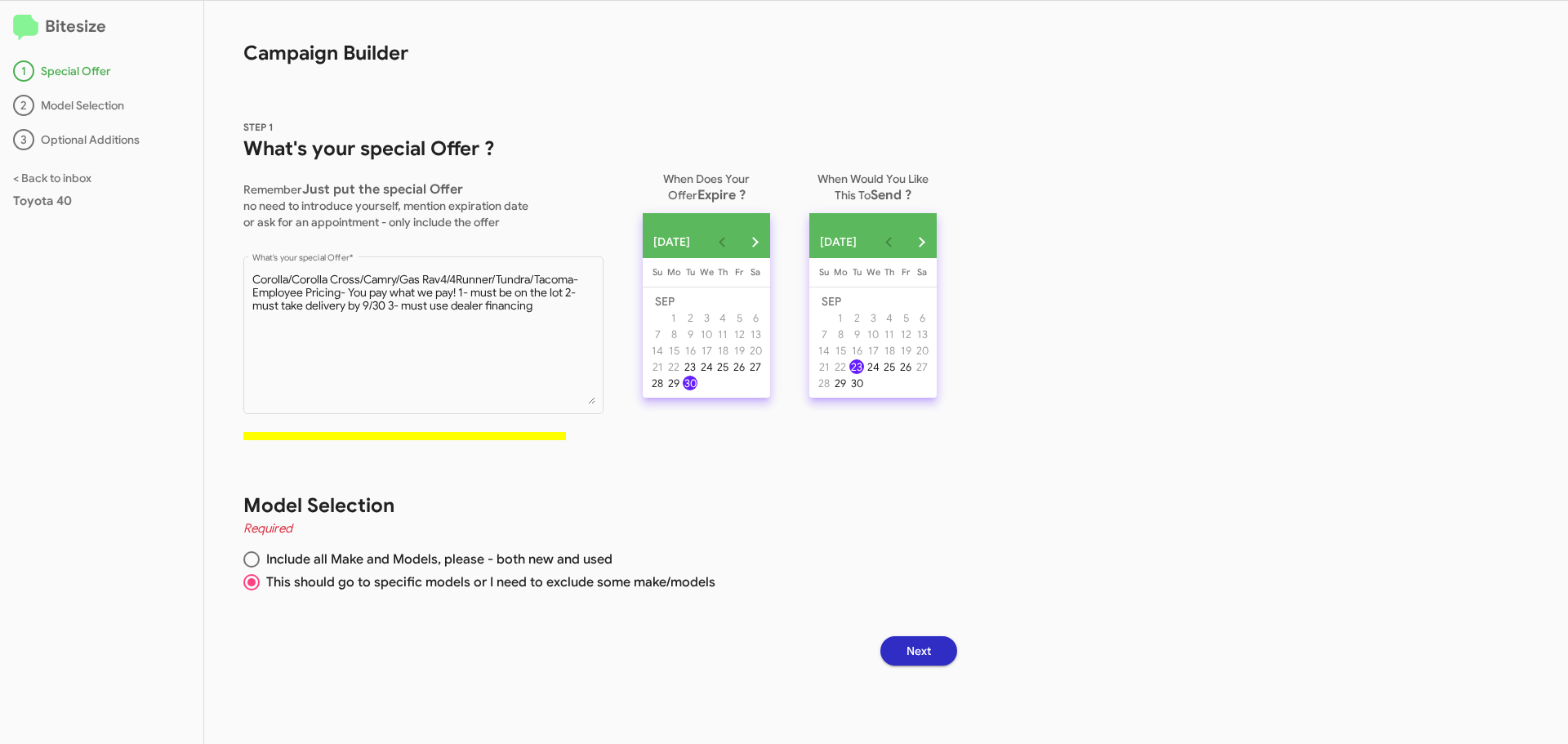
click at [928, 652] on span "Next" at bounding box center [919, 650] width 25 height 29
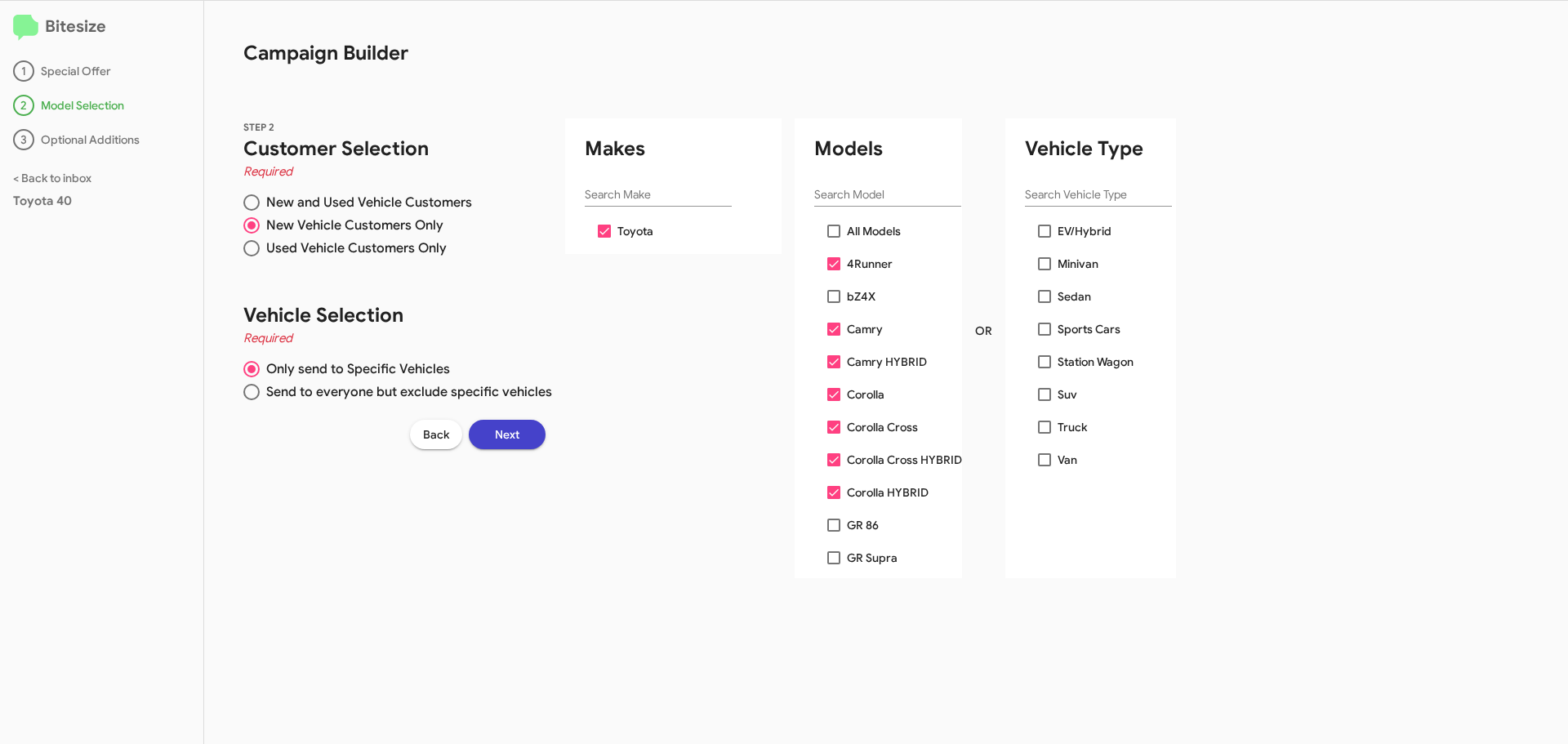
click at [507, 435] on span "Next" at bounding box center [507, 434] width 25 height 29
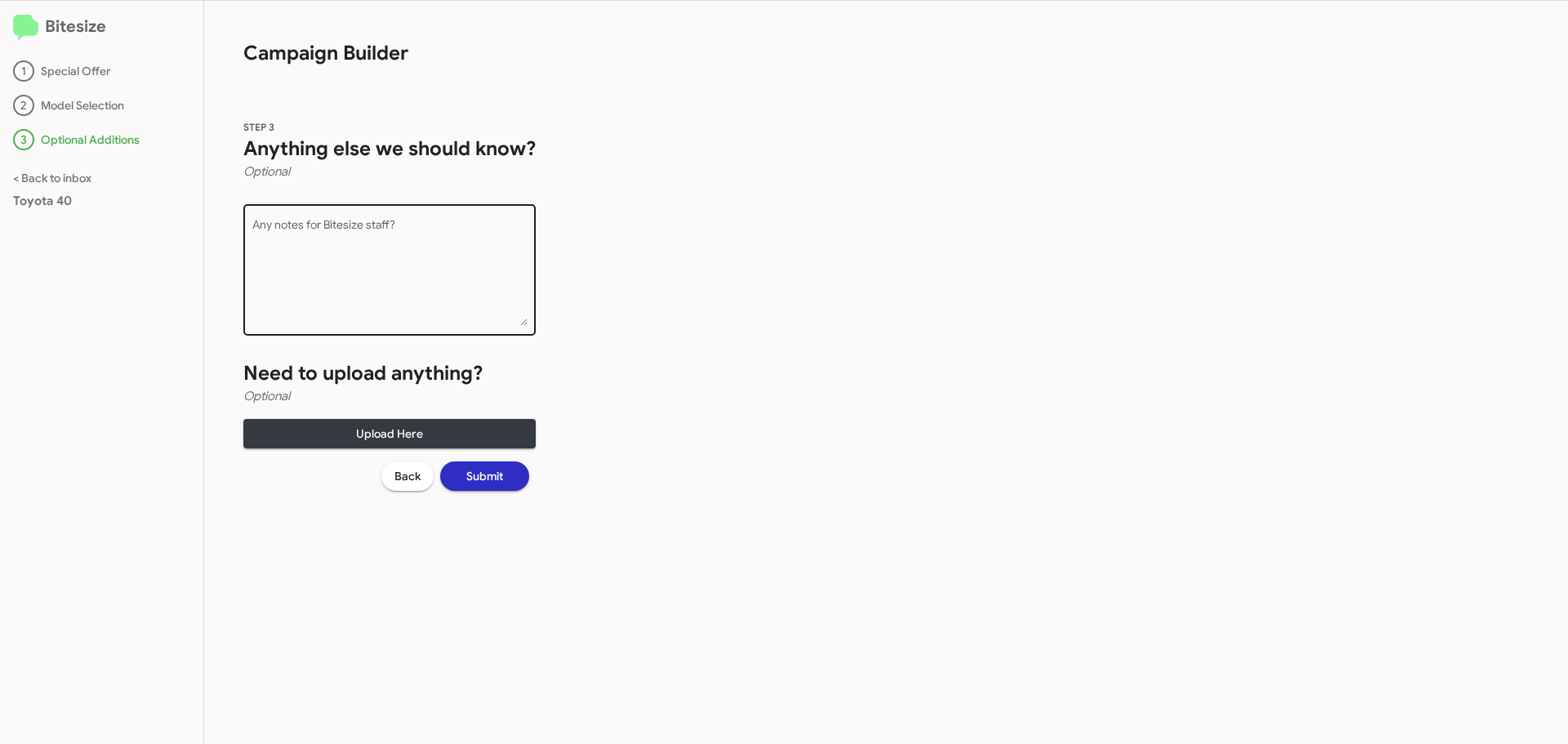
click at [379, 239] on textarea "Any notes for Bitesize staff?" at bounding box center [390, 272] width 275 height 106
type textarea "R"
type textarea "t"
type textarea "r"
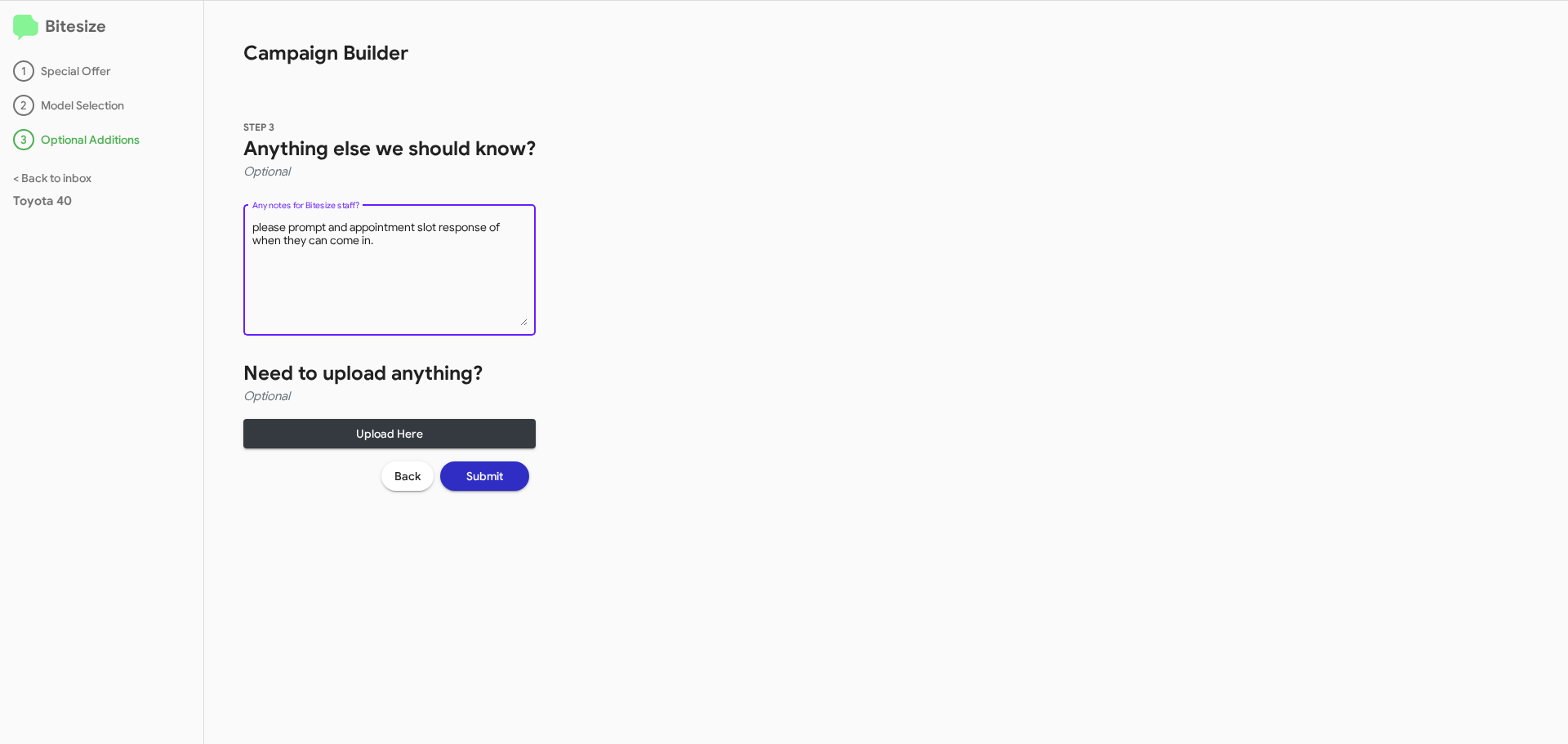
type textarea "please prompt and appointment slot response of when they can come in."
click at [492, 474] on span "Submit" at bounding box center [484, 475] width 37 height 29
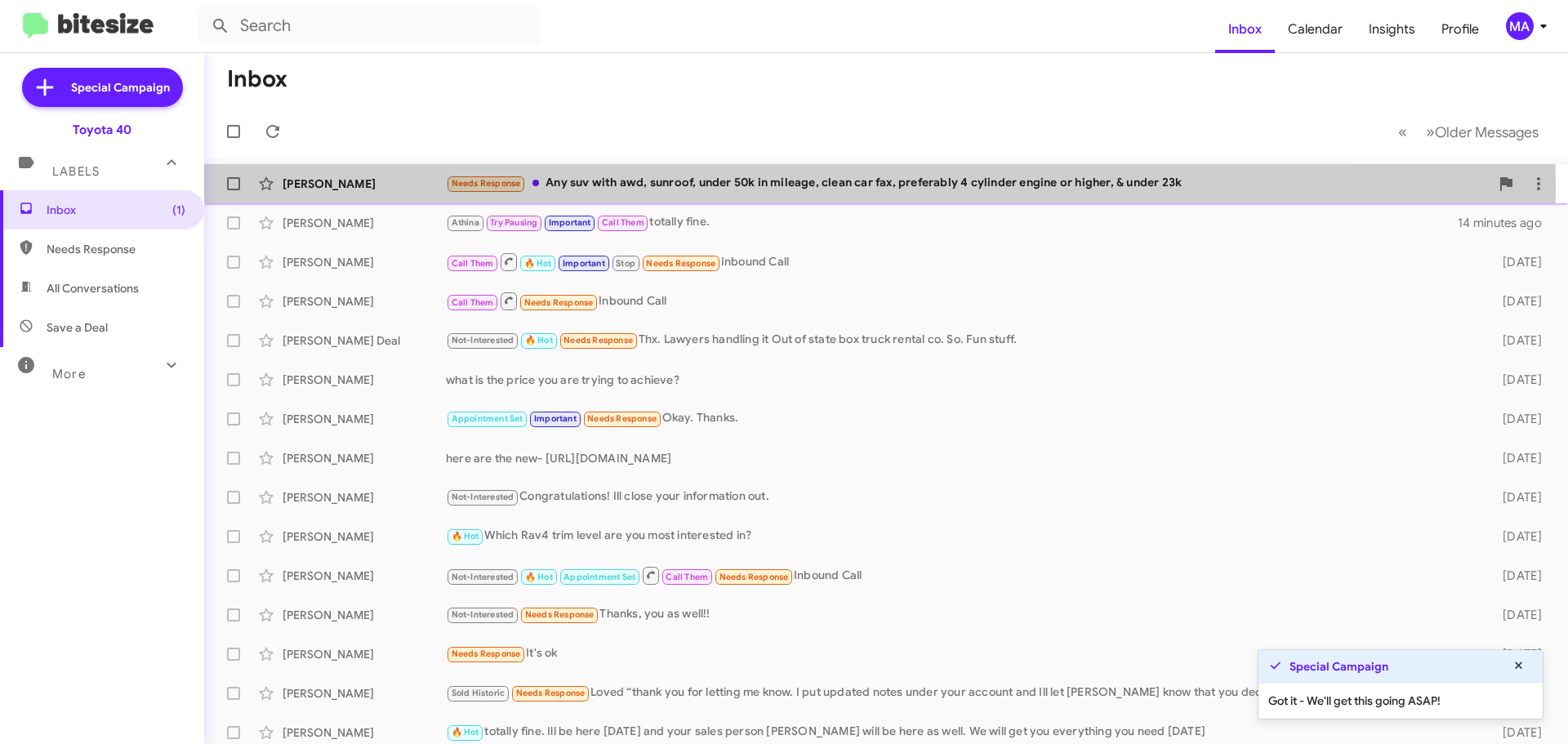
click at [728, 186] on div "Needs Response Any suv with awd, sunroof, under 50k in mileage, clean car fax, …" at bounding box center [968, 183] width 1043 height 19
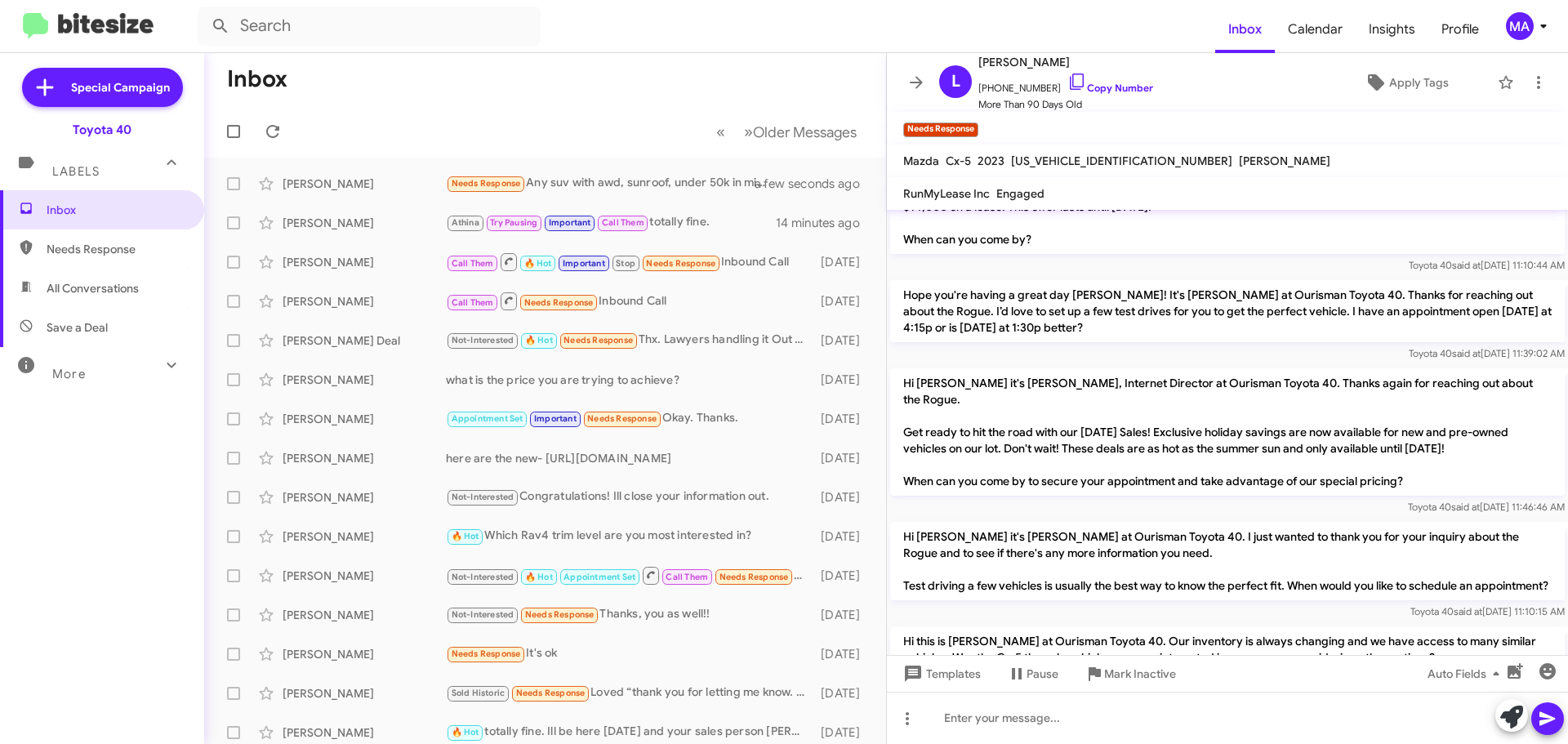
scroll to position [1988, 0]
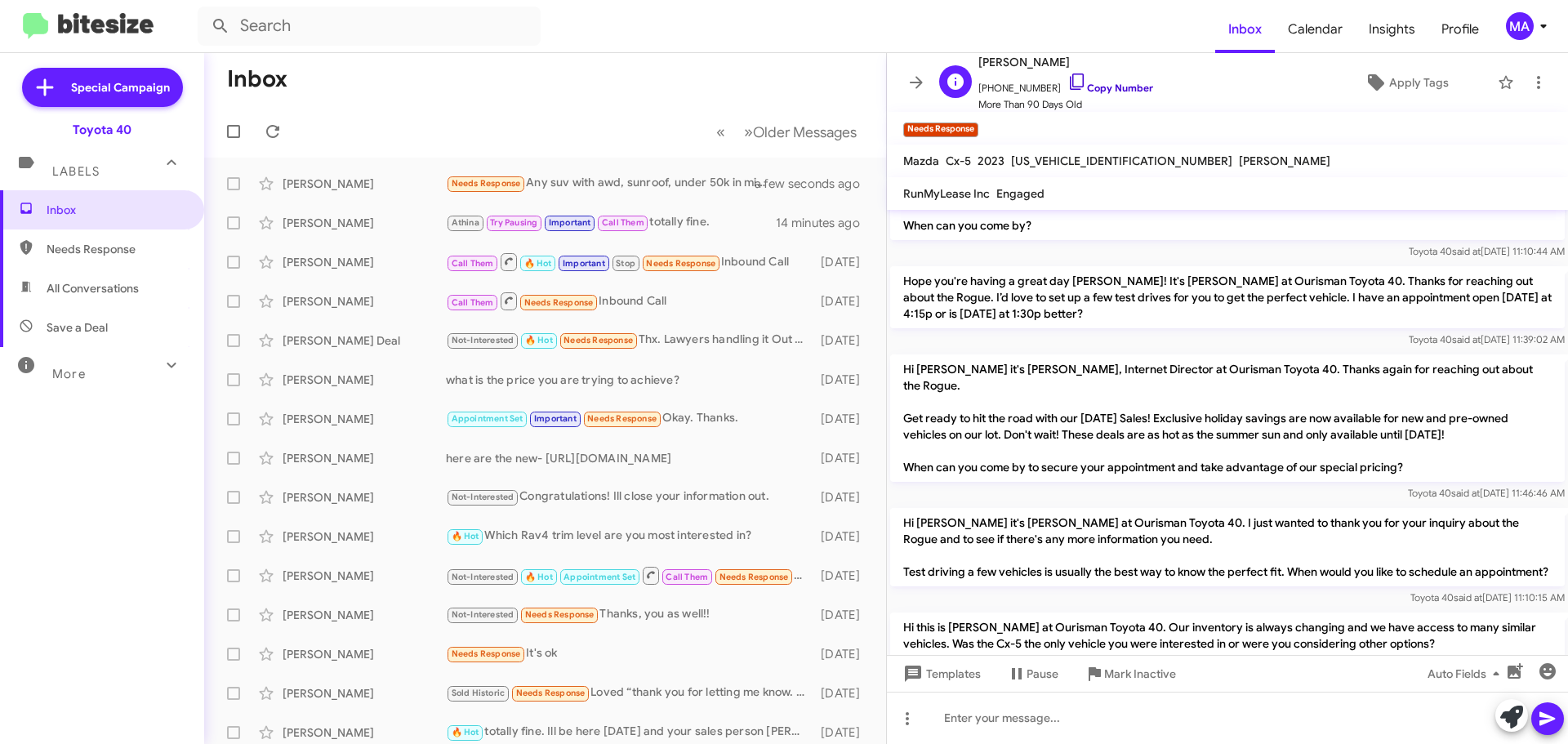
click at [1069, 89] on icon at bounding box center [1076, 82] width 14 height 16
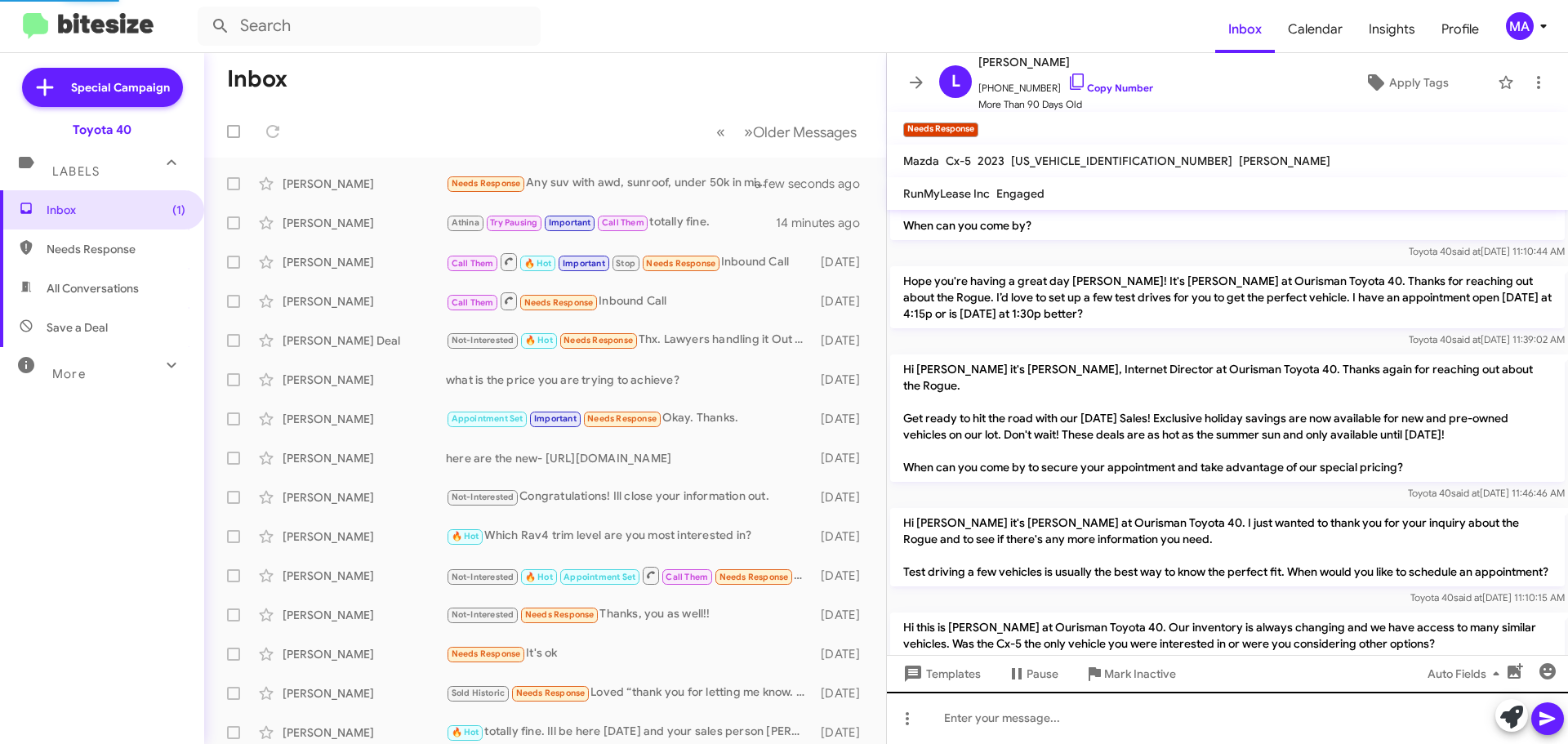
scroll to position [1972, 0]
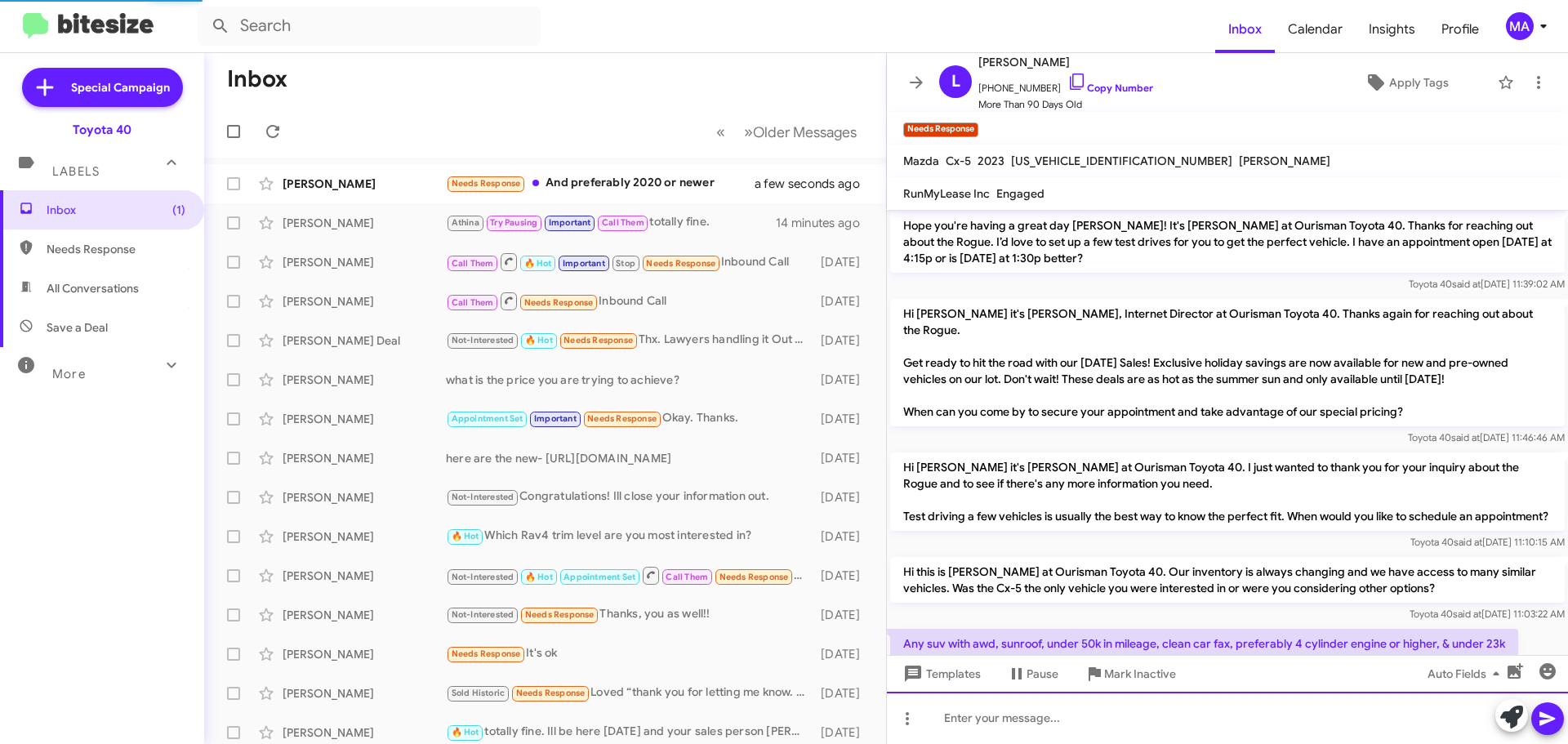
click at [1023, 714] on div at bounding box center [1227, 717] width 681 height 52
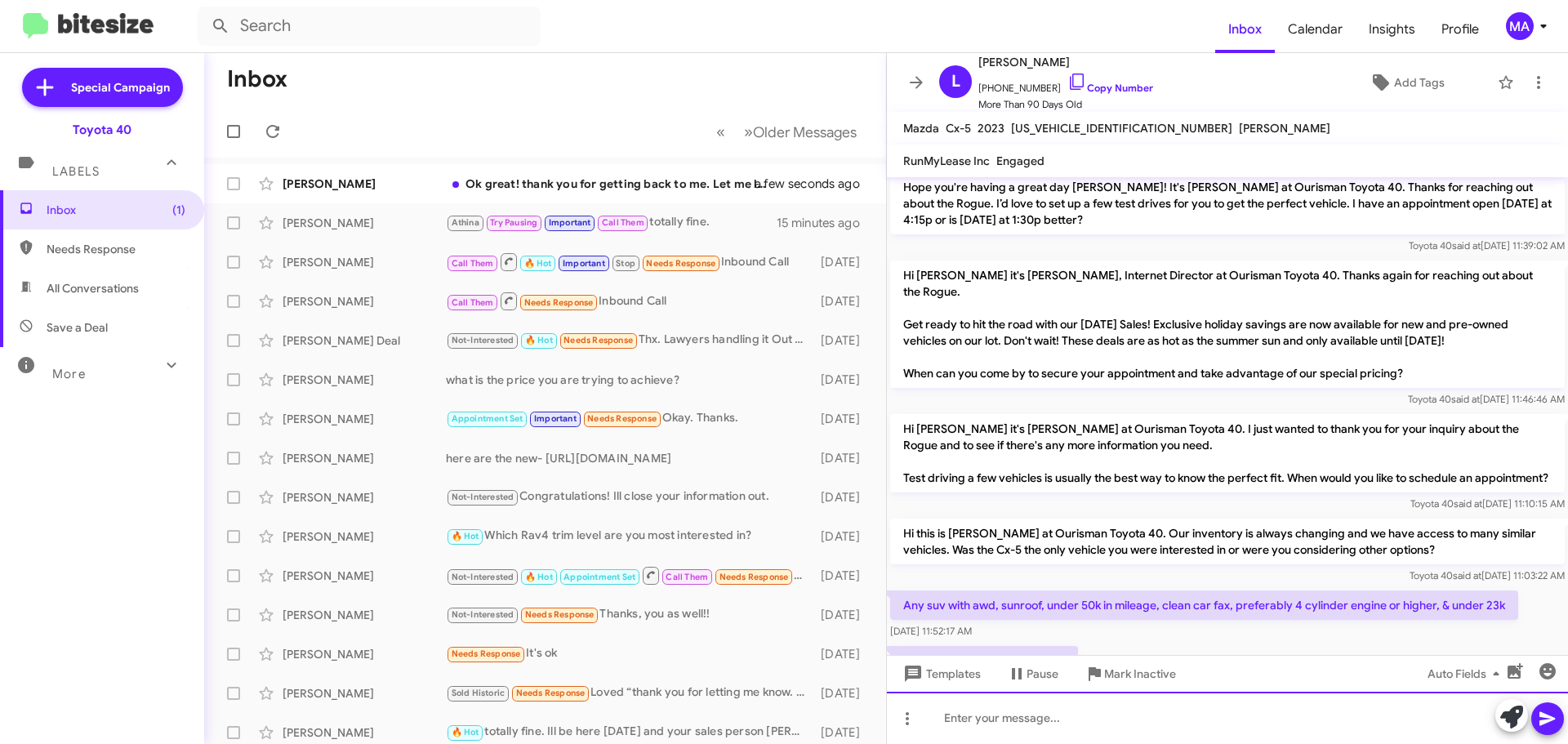
scroll to position [2374, 0]
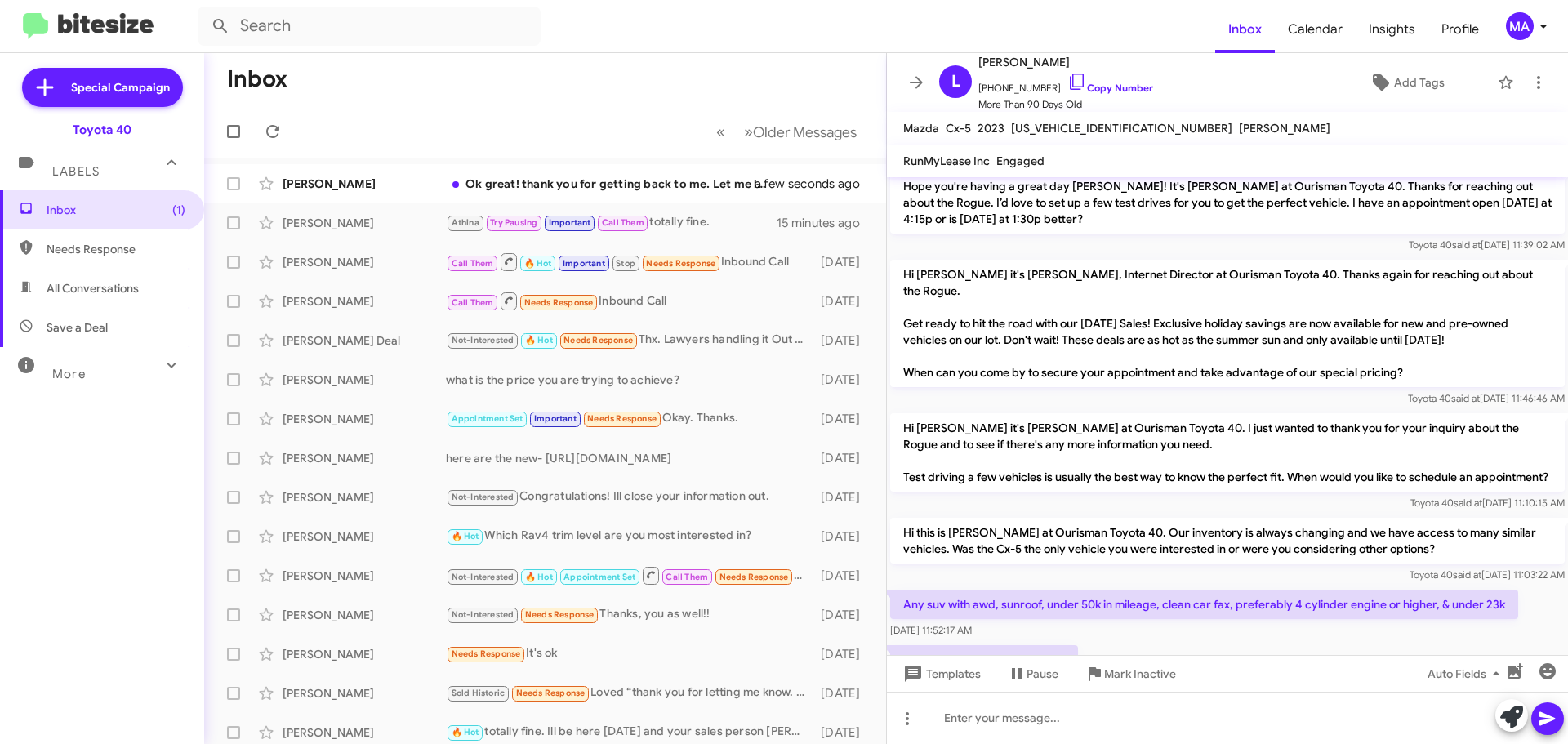
drag, startPoint x: 1023, startPoint y: 488, endPoint x: 903, endPoint y: 391, distance: 154.3
copy div "Any suv with awd, sunroof, under 50k in mileage, clean car fax, preferably 4 cy…"
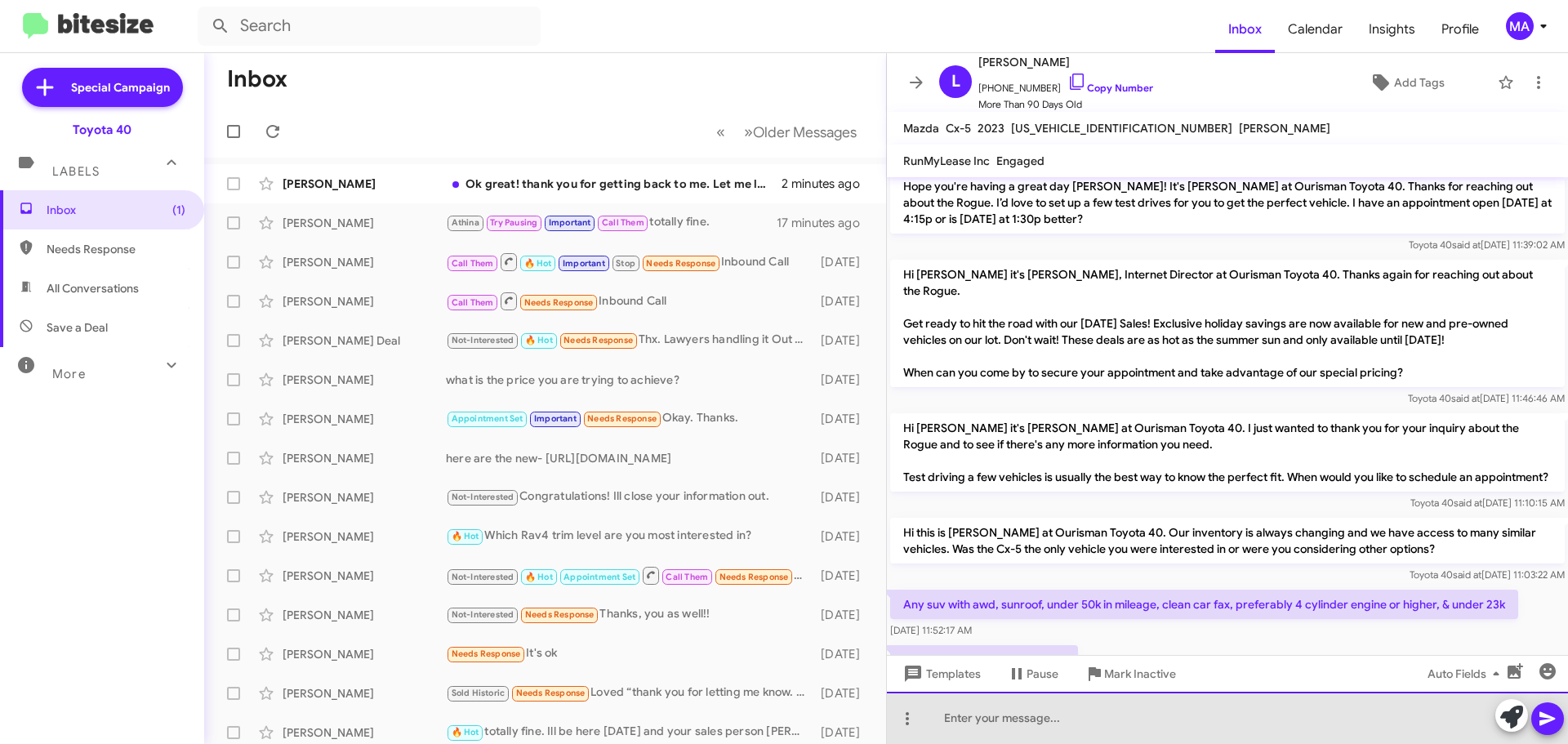
click at [1079, 723] on div at bounding box center [1227, 717] width 681 height 52
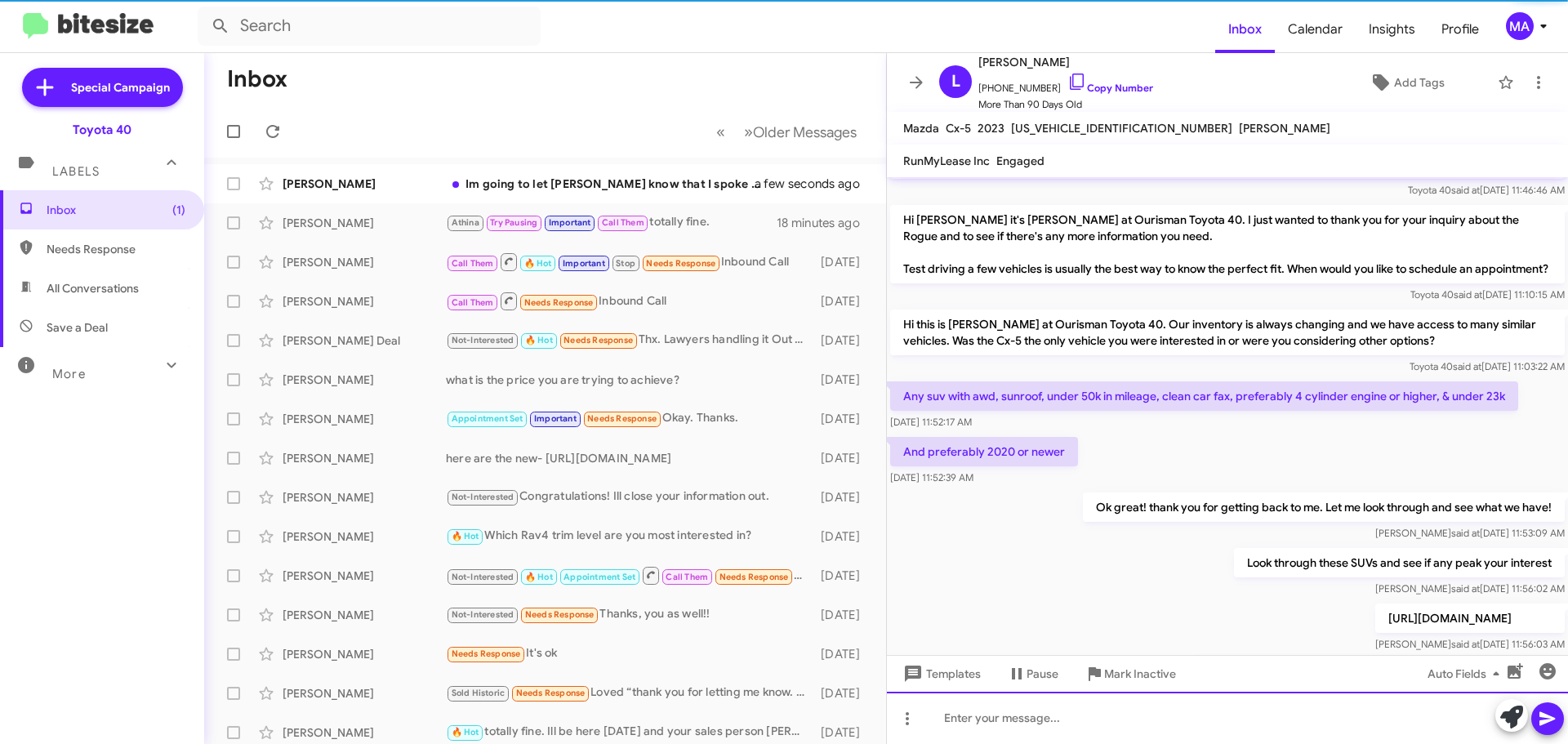
scroll to position [2585, 0]
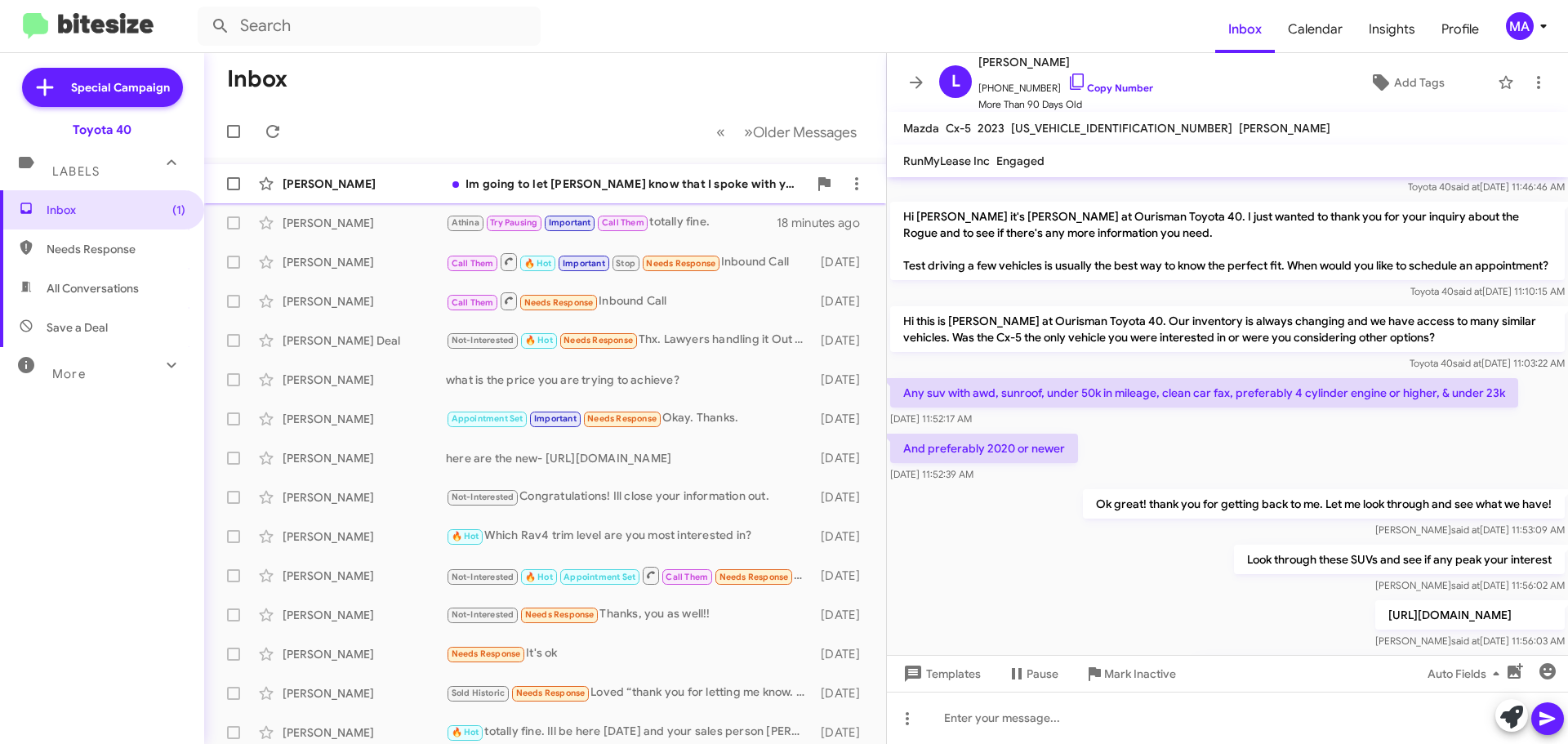
click at [574, 183] on div "Im going to let [PERSON_NAME] know that I spoke with you as well" at bounding box center [626, 184] width 362 height 16
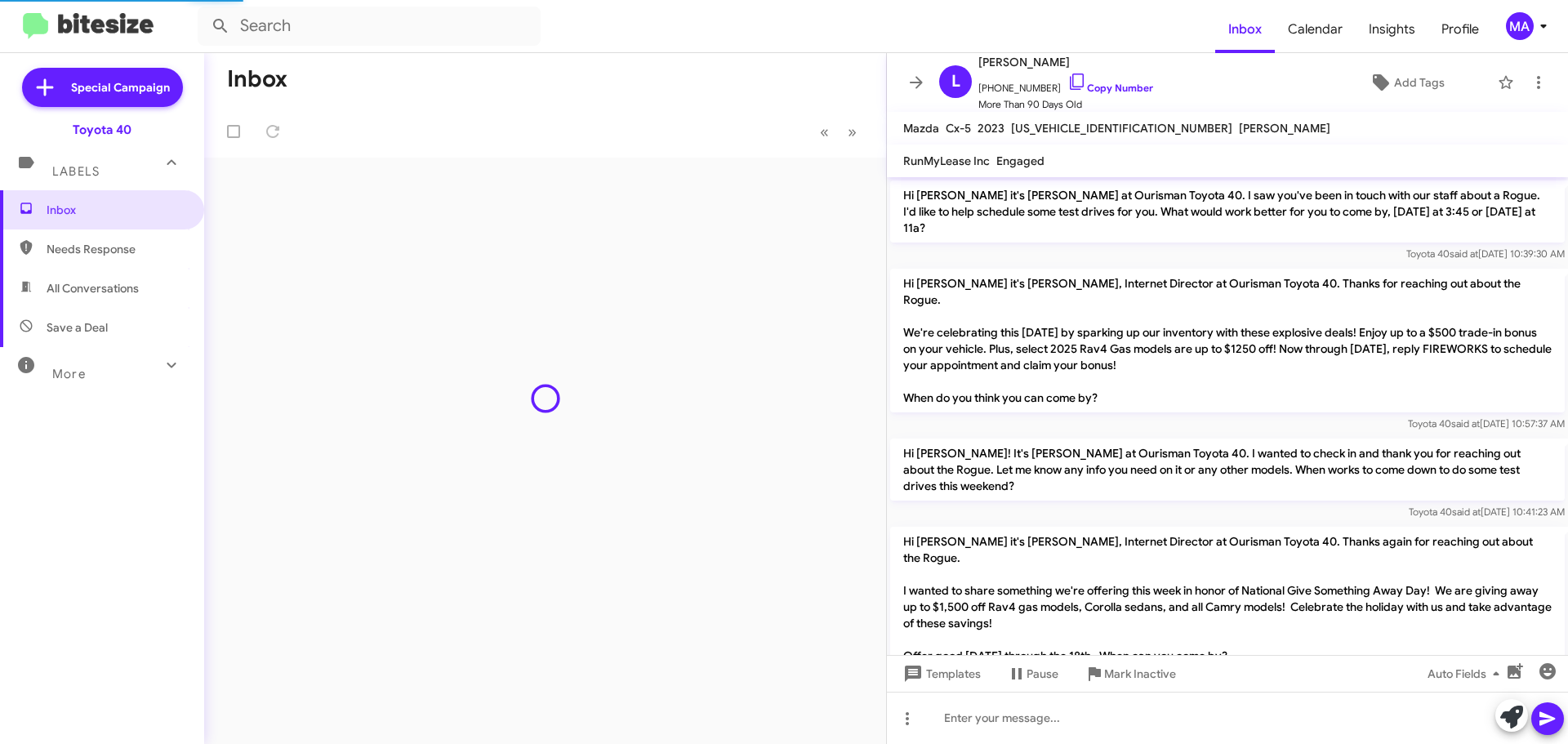
scroll to position [1613, 0]
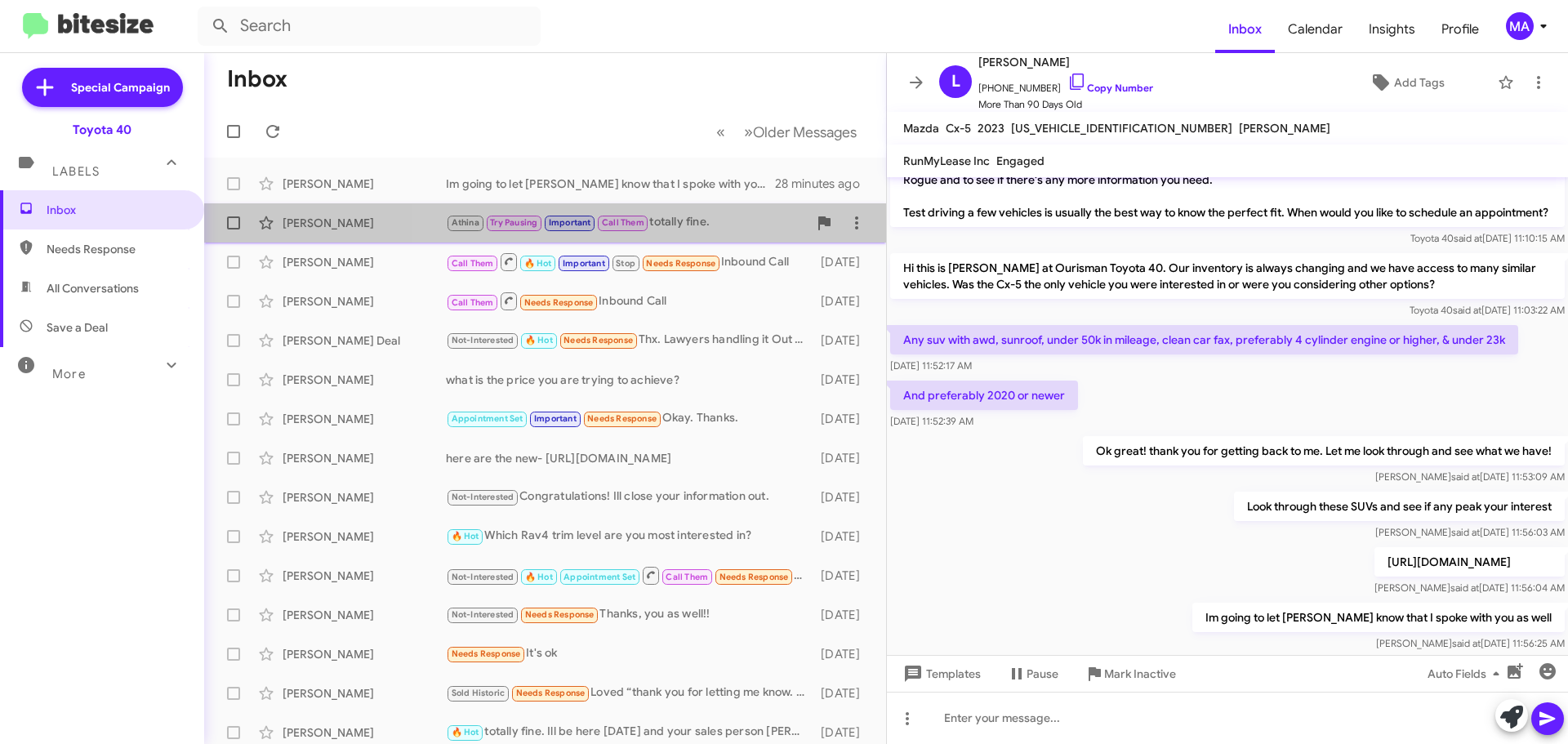
click at [673, 223] on div "Athina Try Pausing Important Call Them totally fine." at bounding box center [626, 222] width 362 height 19
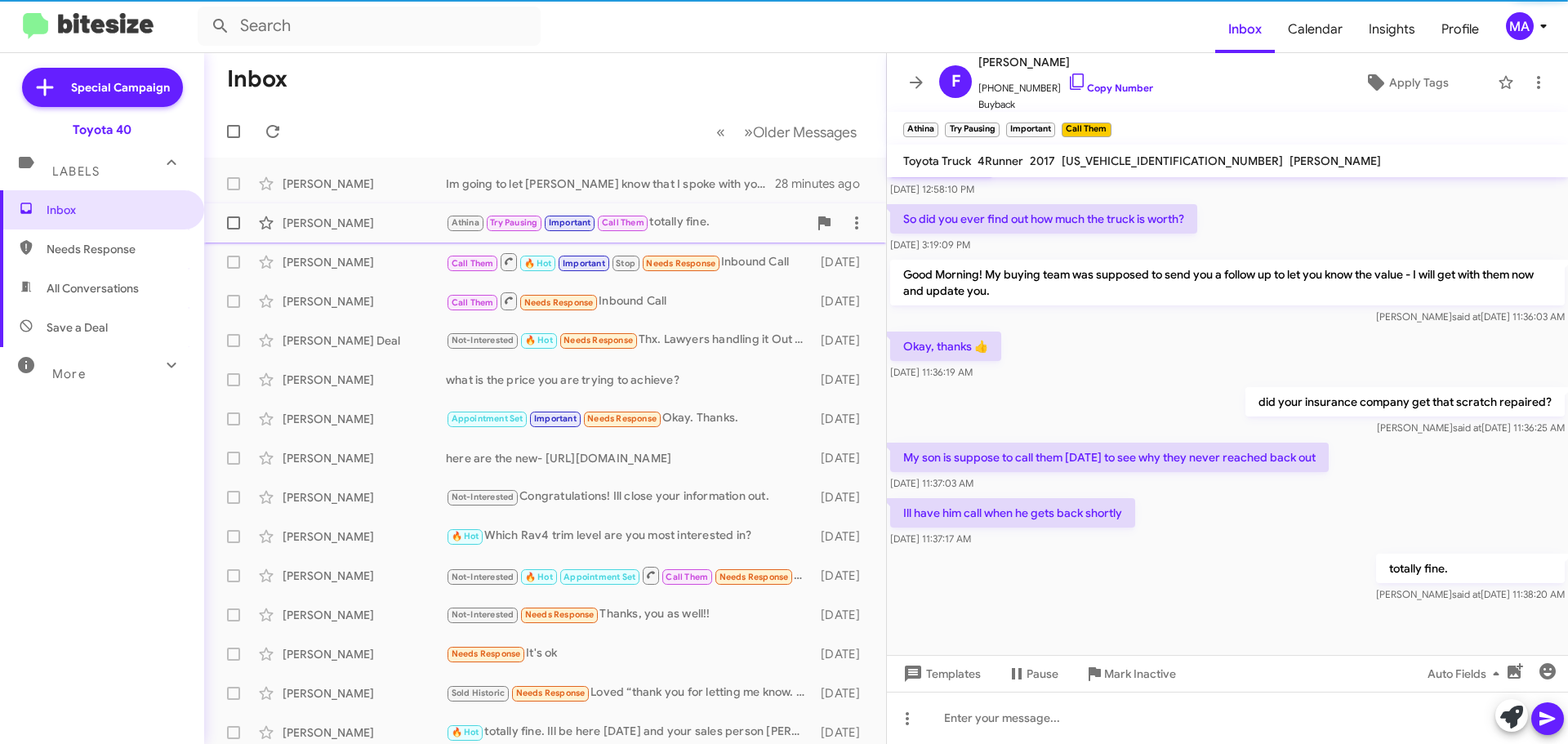
scroll to position [796, 0]
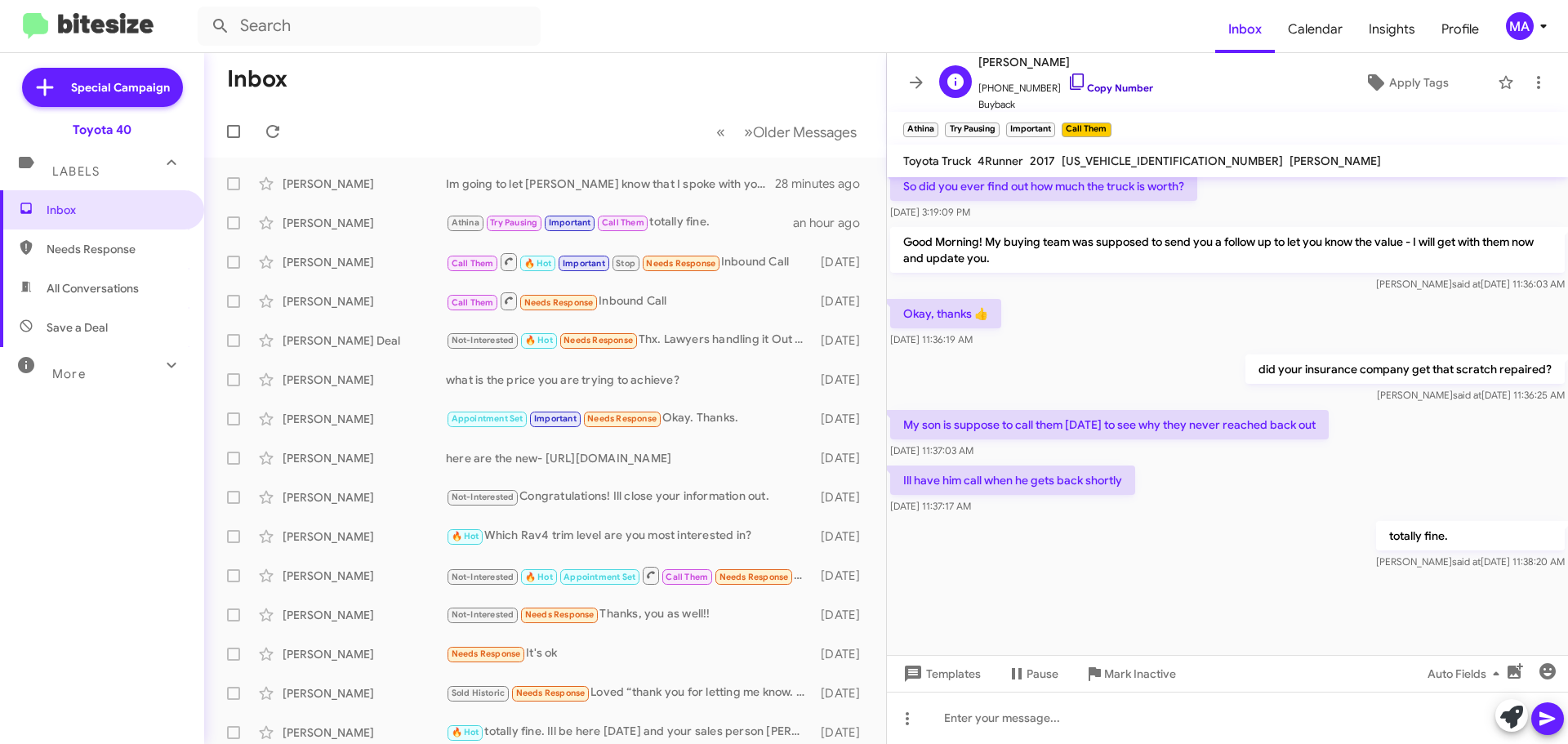
click at [1067, 84] on icon at bounding box center [1077, 82] width 20 height 20
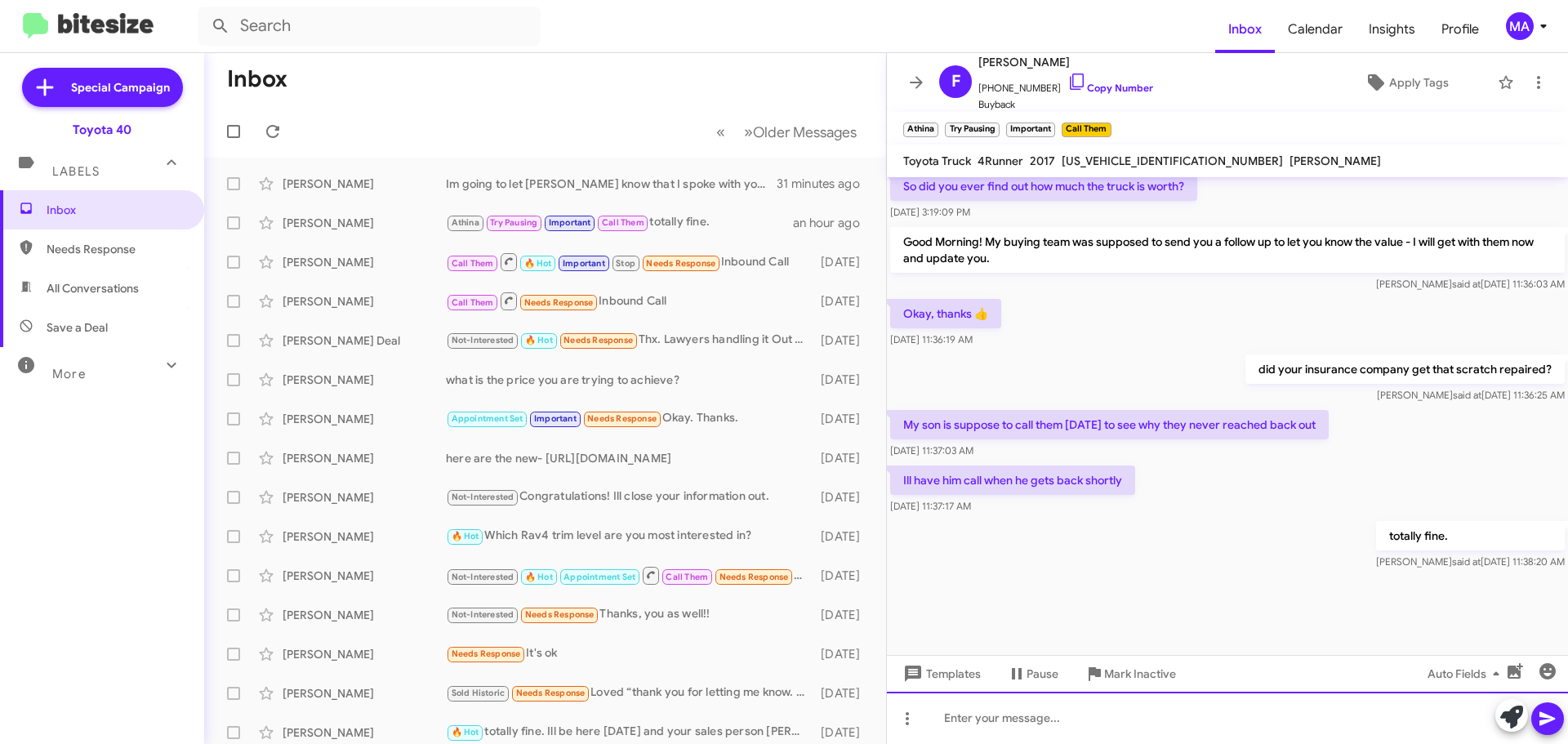
click at [1049, 722] on div at bounding box center [1227, 717] width 681 height 52
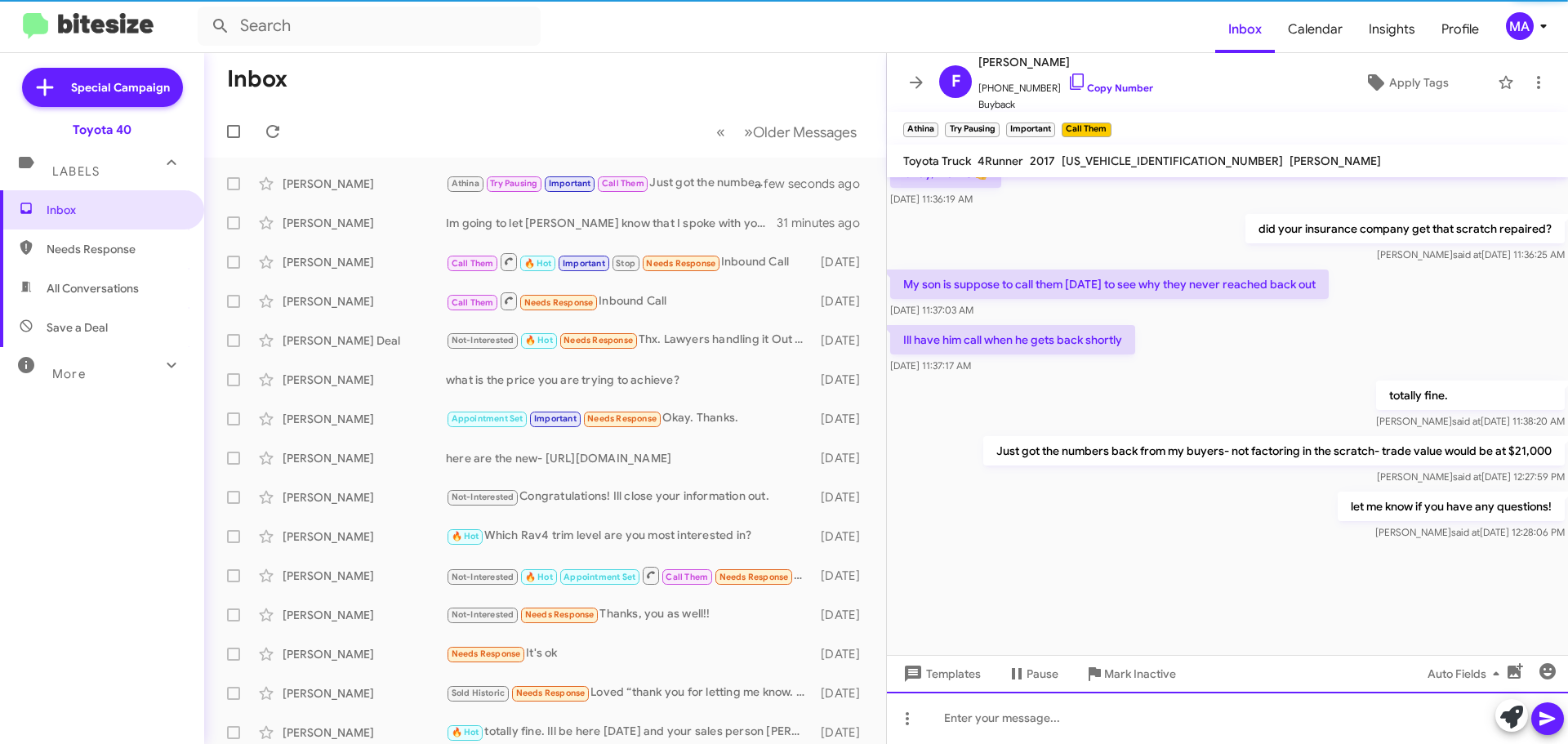
scroll to position [1312, 0]
